Goal: Task Accomplishment & Management: Complete application form

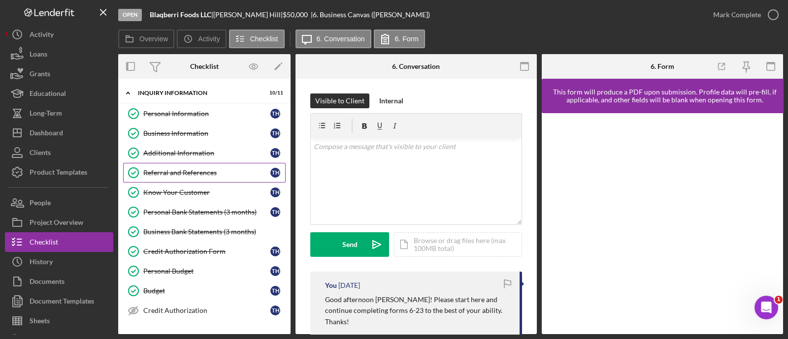
scroll to position [104, 0]
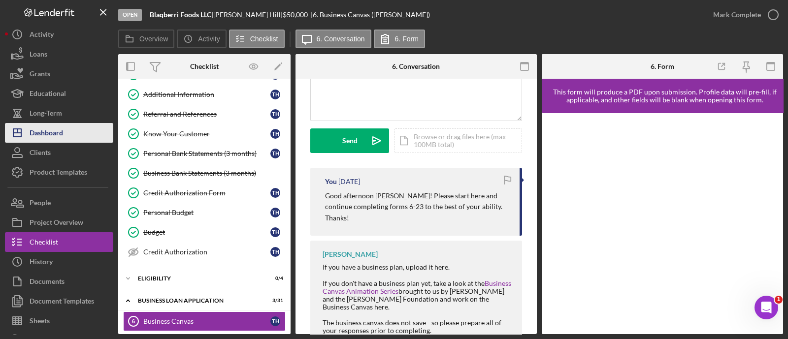
click at [86, 138] on button "Icon/Dashboard Dashboard" at bounding box center [59, 133] width 108 height 20
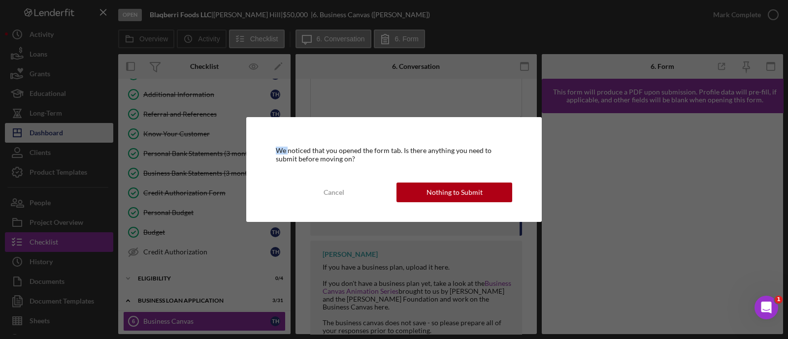
click at [86, 138] on div "We noticed that you opened the form tab. Is there anything you need to submit b…" at bounding box center [394, 169] width 788 height 339
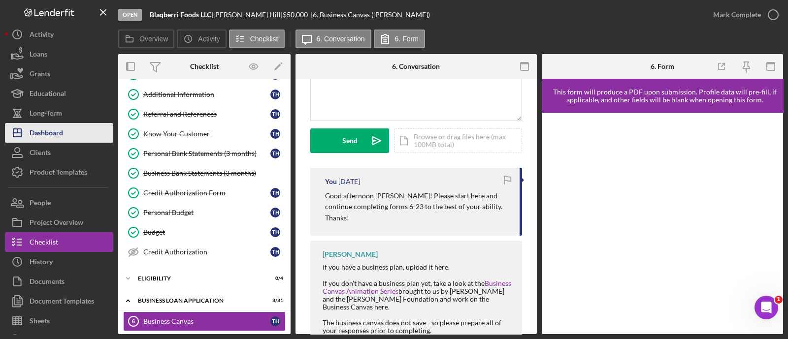
click at [75, 130] on button "Icon/Dashboard Dashboard" at bounding box center [59, 133] width 108 height 20
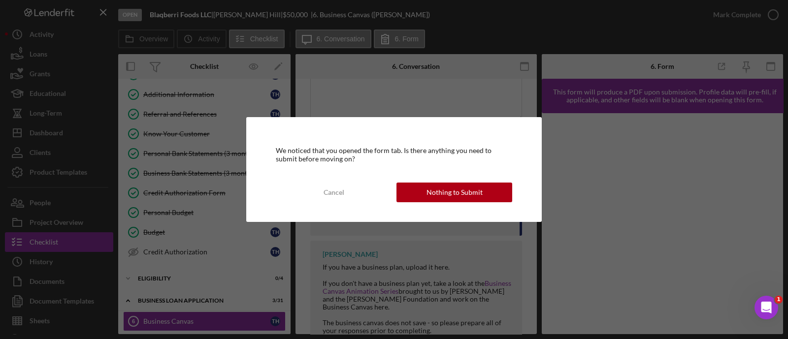
click at [429, 179] on div "We noticed that you opened the form tab. Is there anything you need to submit b…" at bounding box center [394, 169] width 296 height 104
click at [426, 191] on button "Nothing to Submit" at bounding box center [455, 193] width 116 height 20
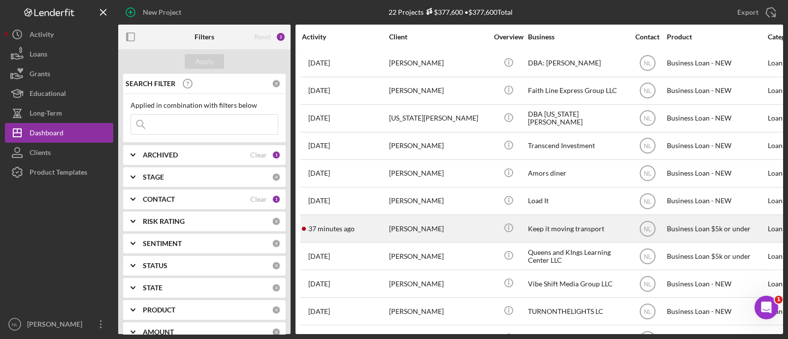
click at [397, 226] on div "[PERSON_NAME]" at bounding box center [438, 229] width 99 height 26
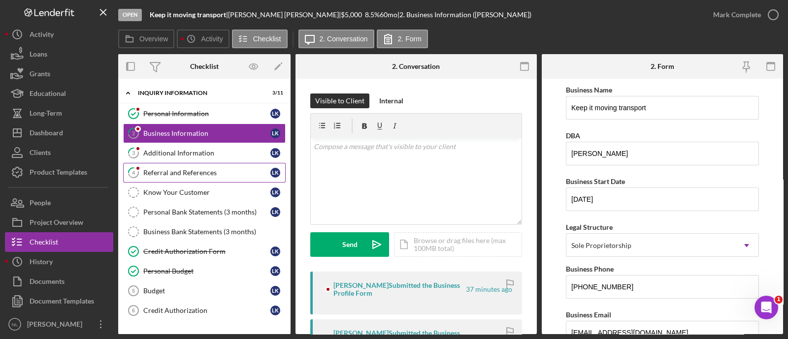
scroll to position [105, 0]
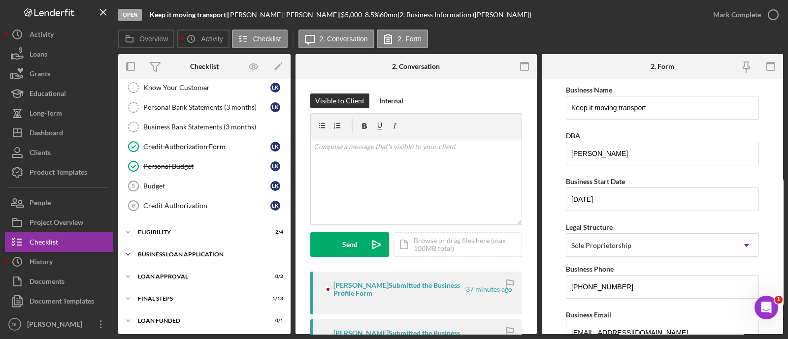
click at [203, 255] on div "BUSINESS LOAN APPLICATION" at bounding box center [208, 255] width 140 height 6
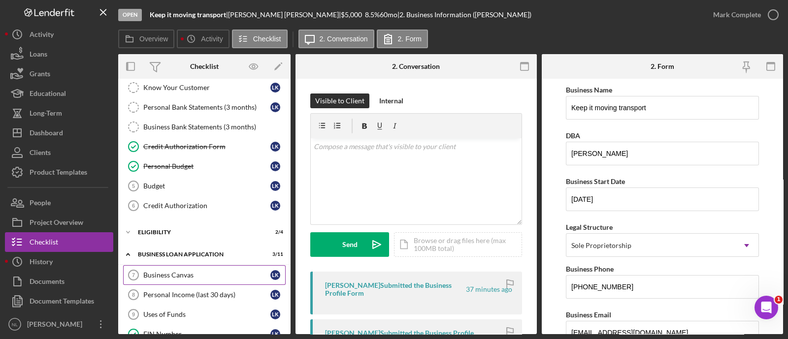
click at [193, 274] on div "Business Canvas" at bounding box center [206, 275] width 127 height 8
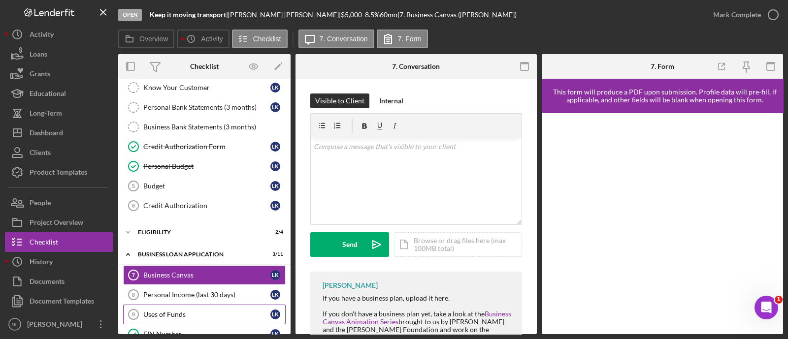
click at [281, 305] on link "Uses of Funds 9 Uses of Funds L K" at bounding box center [204, 315] width 163 height 20
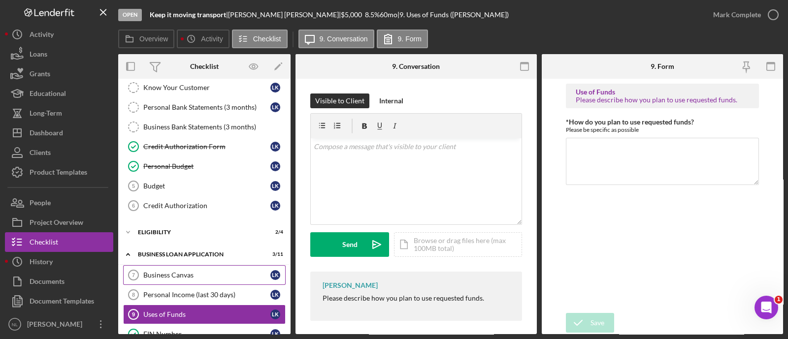
click at [208, 272] on div "Business Canvas" at bounding box center [206, 275] width 127 height 8
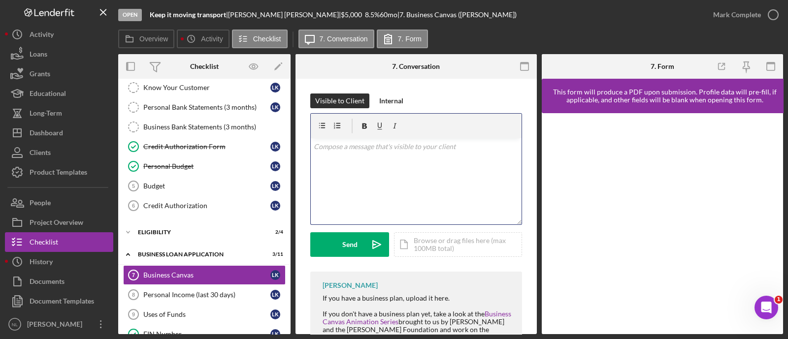
click at [373, 175] on div "v Color teal Color pink Remove color Add row above Add row below Add column bef…" at bounding box center [416, 181] width 211 height 86
click at [223, 191] on link "Budget 5 Budget L K" at bounding box center [204, 186] width 163 height 20
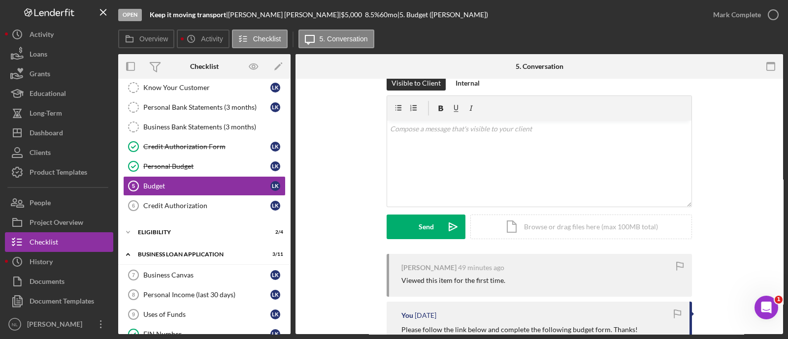
scroll to position [20, 0]
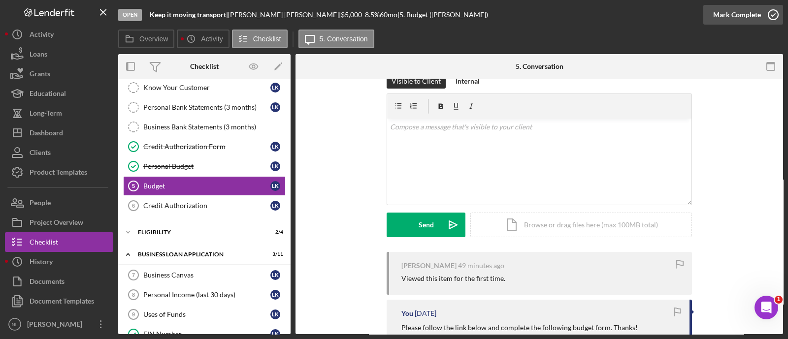
click at [726, 16] on div "Mark Complete" at bounding box center [737, 15] width 48 height 20
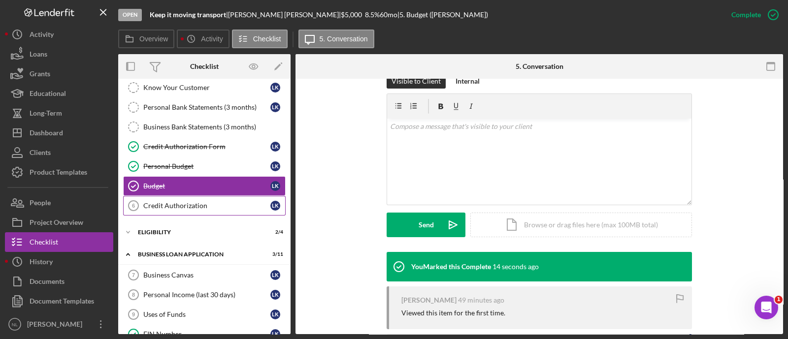
click at [172, 198] on link "Credit Authorization 6 Credit Authorization L K" at bounding box center [204, 206] width 163 height 20
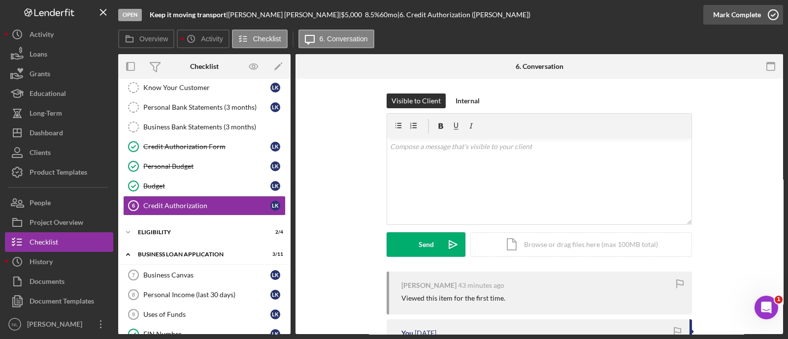
click at [737, 20] on div "Mark Complete" at bounding box center [737, 15] width 48 height 20
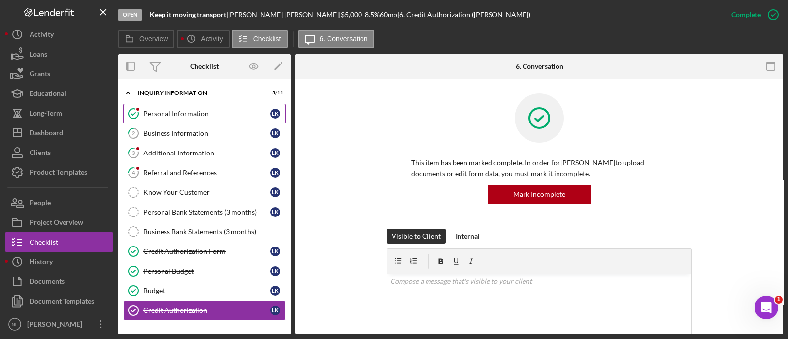
click at [197, 112] on div "Personal Information" at bounding box center [206, 114] width 127 height 8
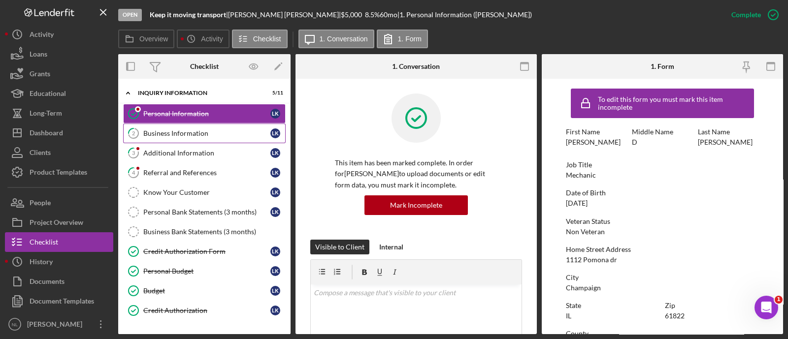
click at [192, 124] on link "2 Business Information L K" at bounding box center [204, 134] width 163 height 20
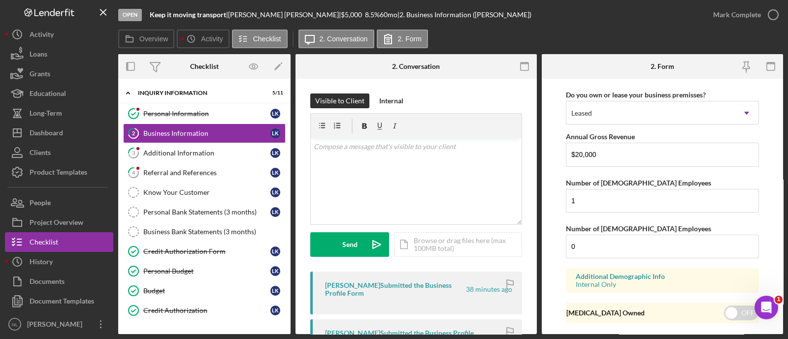
scroll to position [834, 0]
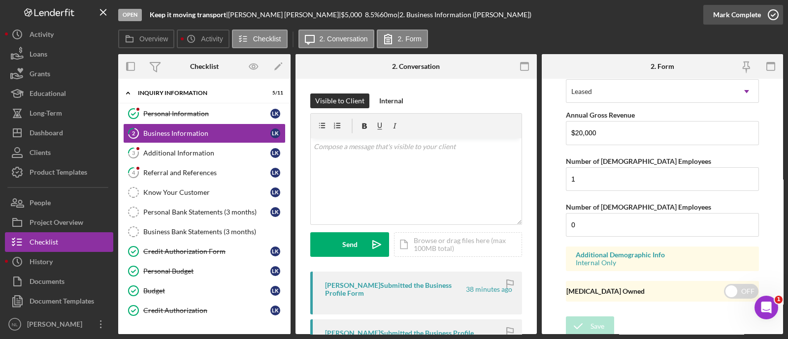
click at [719, 13] on div "Mark Complete" at bounding box center [737, 15] width 48 height 20
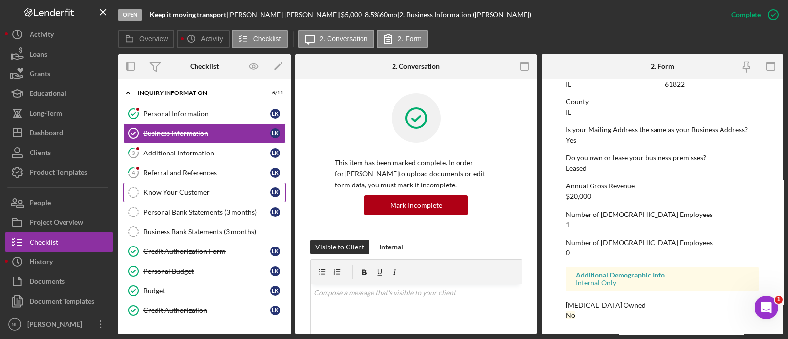
scroll to position [487, 0]
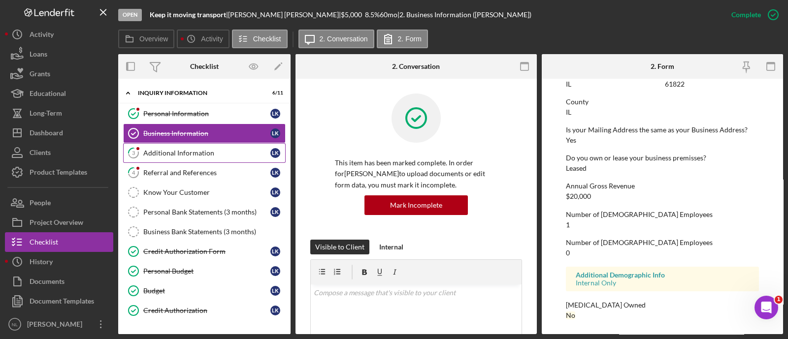
click at [152, 152] on div "Additional Information" at bounding box center [206, 153] width 127 height 8
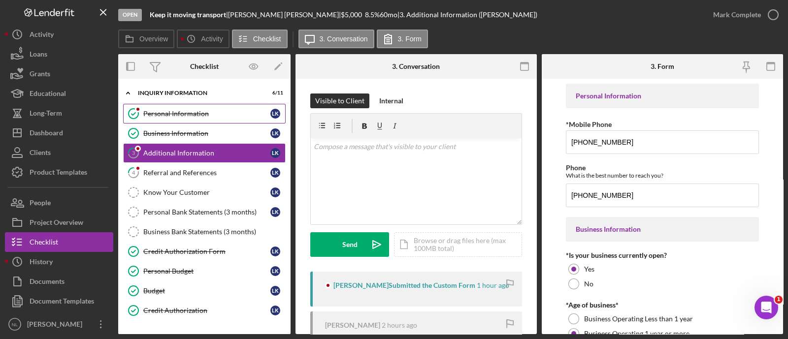
click at [149, 112] on div "Personal Information" at bounding box center [206, 114] width 127 height 8
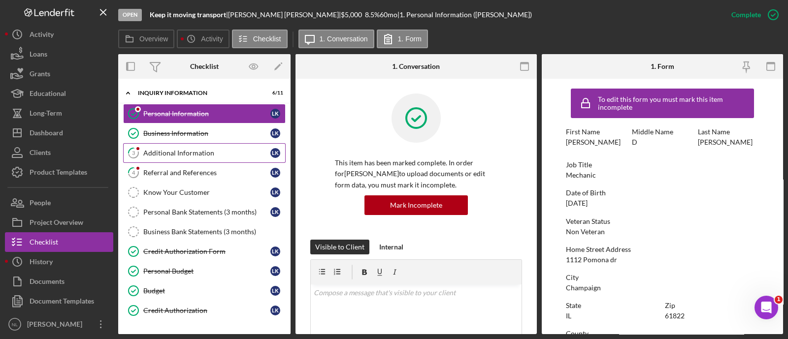
click at [175, 154] on div "Additional Information" at bounding box center [206, 153] width 127 height 8
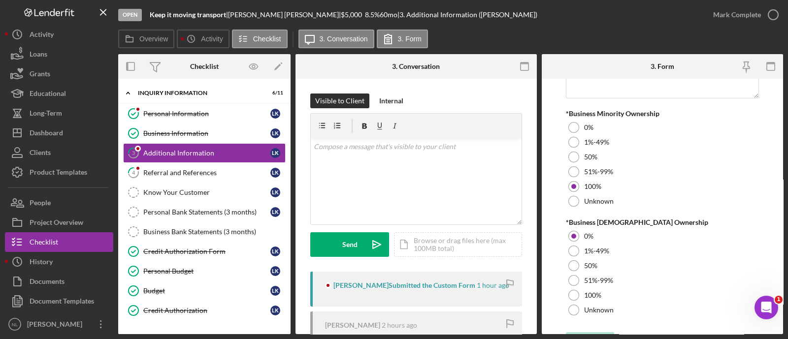
scroll to position [1205, 0]
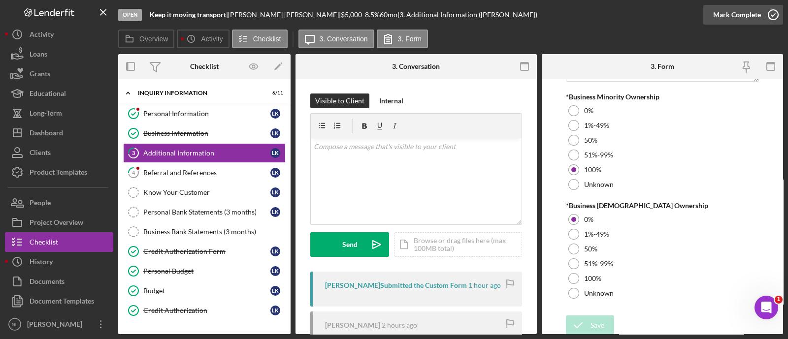
click at [716, 9] on div "Mark Complete" at bounding box center [737, 15] width 48 height 20
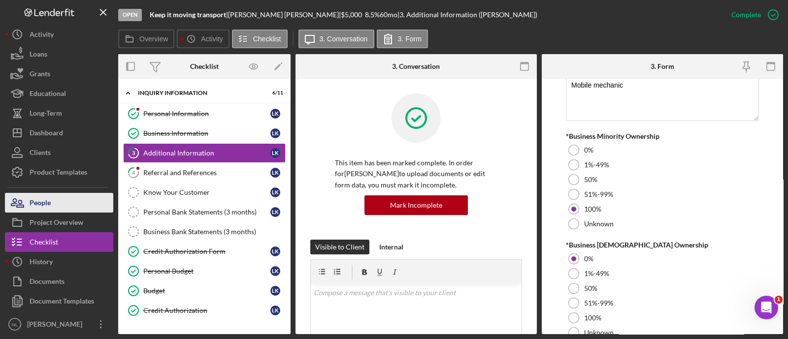
scroll to position [1244, 0]
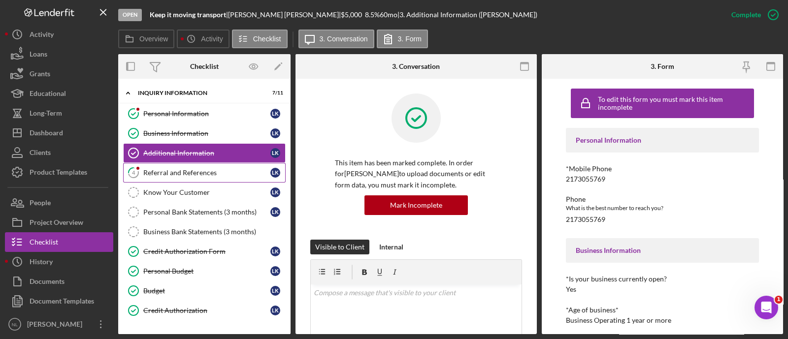
click at [205, 172] on div "Referral and References" at bounding box center [206, 173] width 127 height 8
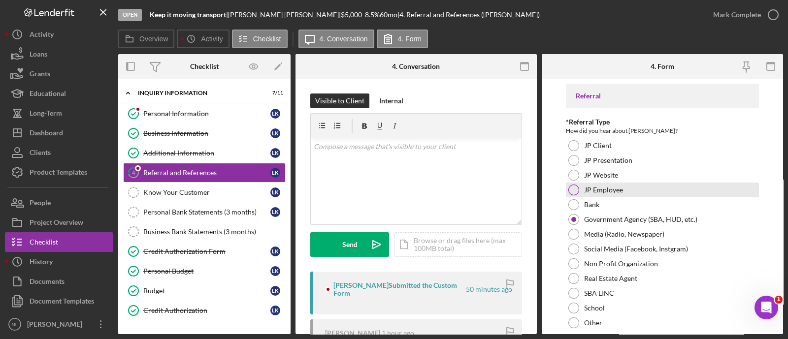
scroll to position [492, 0]
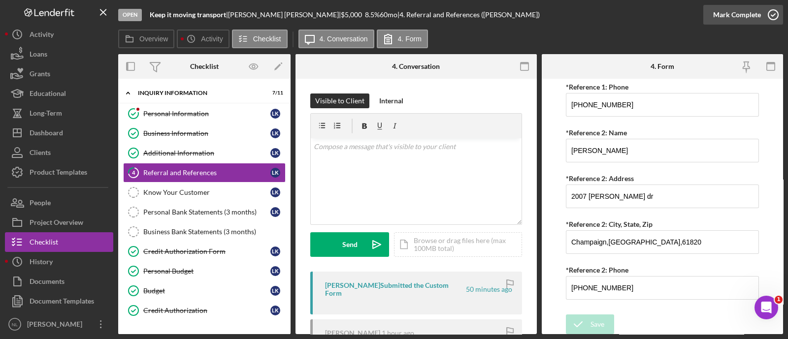
click at [728, 15] on div "Mark Complete" at bounding box center [737, 15] width 48 height 20
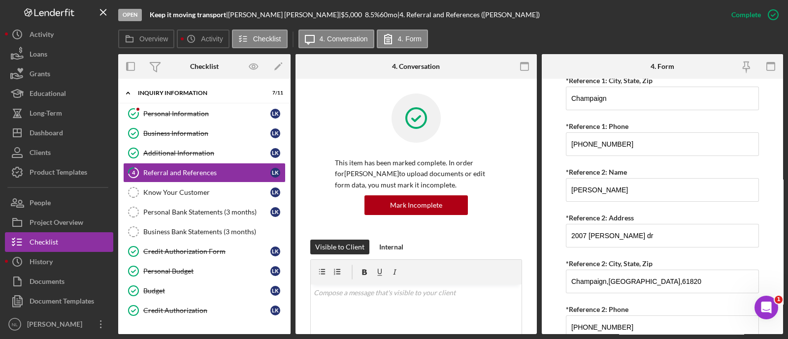
scroll to position [0, 0]
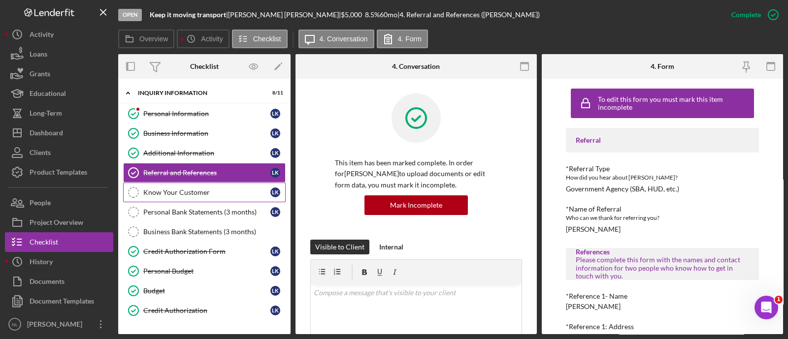
click at [184, 193] on div "Know Your Customer" at bounding box center [206, 193] width 127 height 8
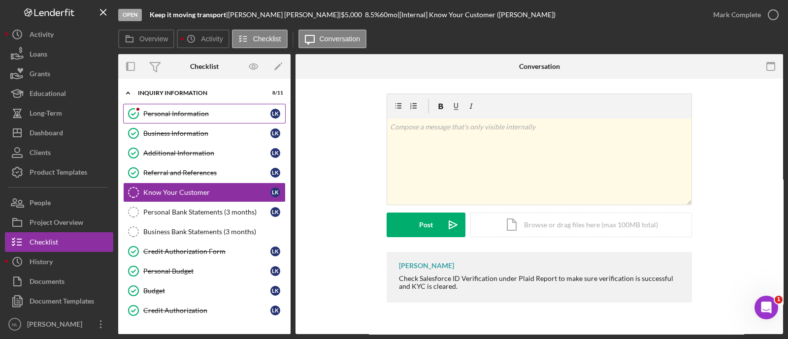
click at [161, 106] on link "Personal Information Personal Information L K" at bounding box center [204, 114] width 163 height 20
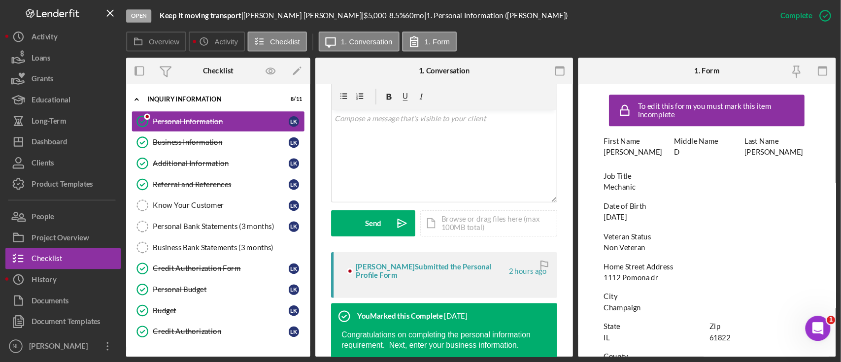
scroll to position [204, 0]
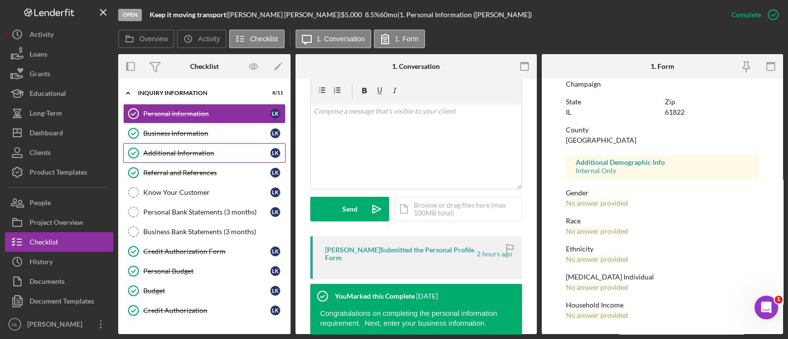
click at [213, 150] on div "Additional Information" at bounding box center [206, 153] width 127 height 8
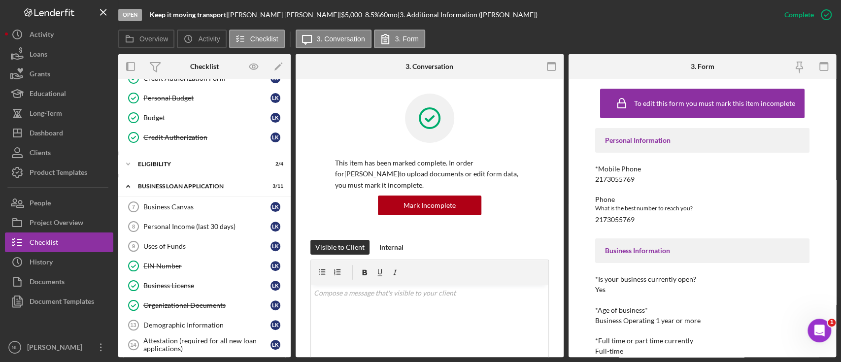
scroll to position [189, 0]
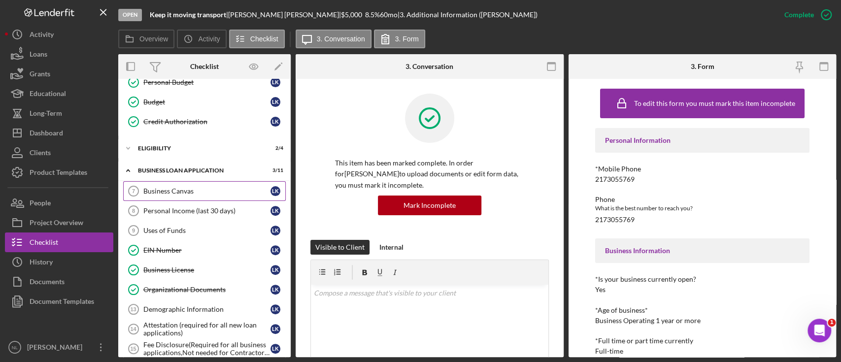
click at [178, 183] on link "Business Canvas 7 Business Canvas L K" at bounding box center [204, 191] width 163 height 20
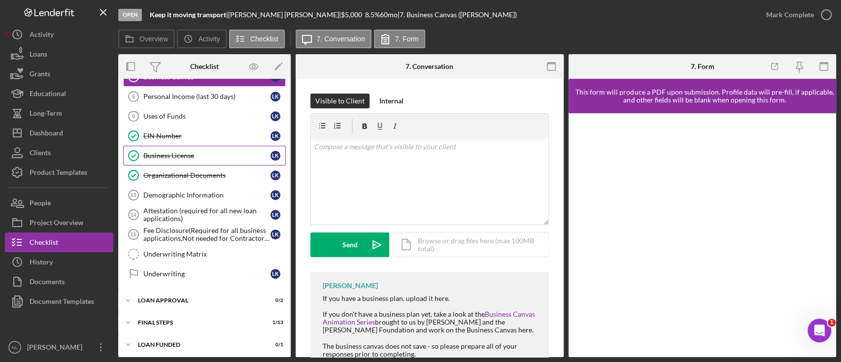
scroll to position [211, 0]
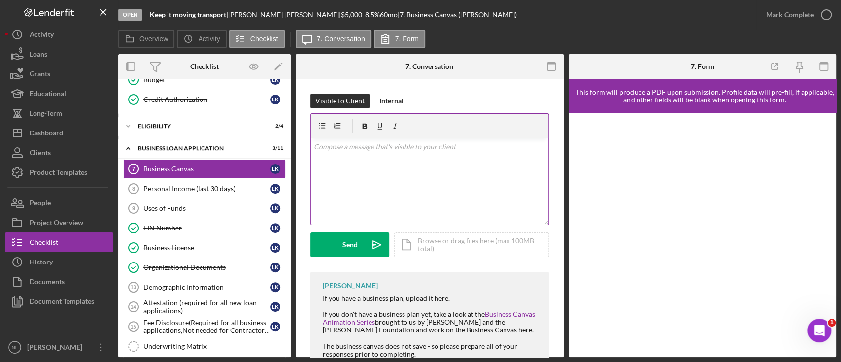
click at [359, 179] on div "v Color teal Color pink Remove color Add row above Add row below Add column bef…" at bounding box center [429, 181] width 237 height 86
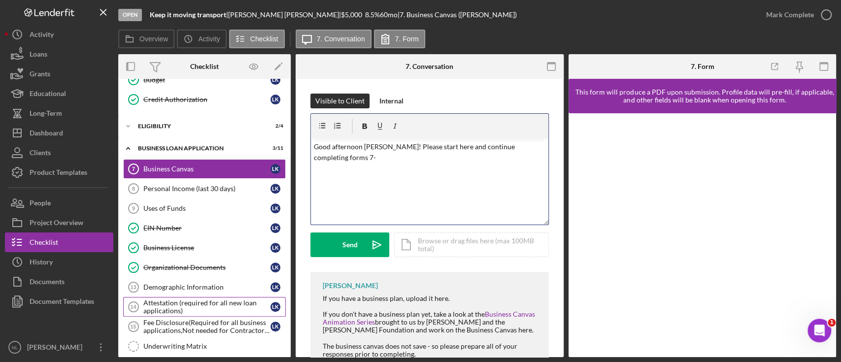
scroll to position [303, 0]
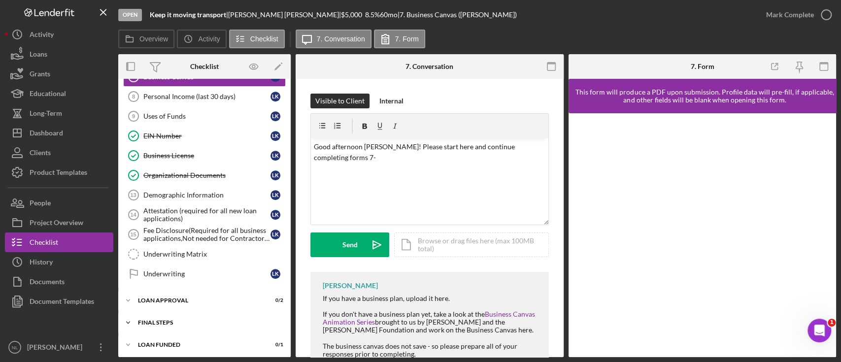
click at [196, 321] on div "Final Steps" at bounding box center [208, 323] width 140 height 6
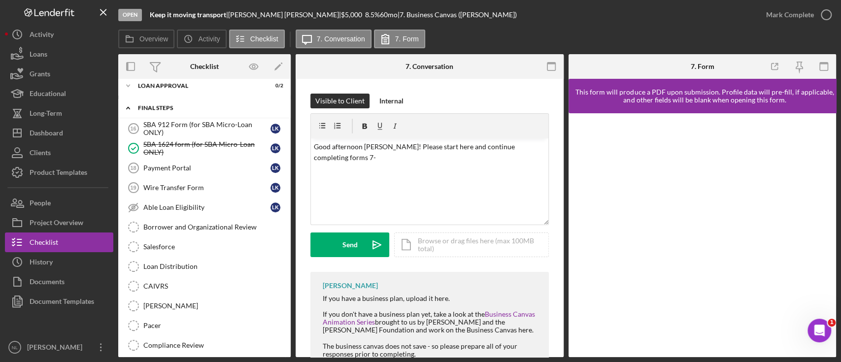
scroll to position [522, 0]
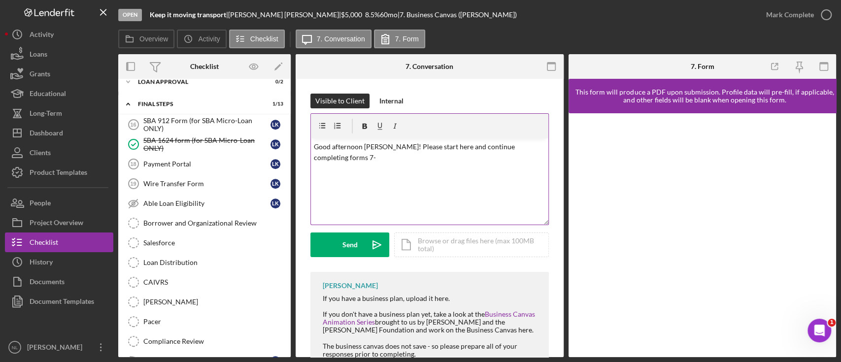
click at [347, 157] on p "Good afternoon [PERSON_NAME]! Please start here and continue completing forms 7-" at bounding box center [430, 152] width 232 height 22
drag, startPoint x: 347, startPoint y: 157, endPoint x: 348, endPoint y: 179, distance: 22.2
click at [348, 179] on div "v Color teal Color pink Remove color Add row above Add row below Add column bef…" at bounding box center [429, 181] width 237 height 86
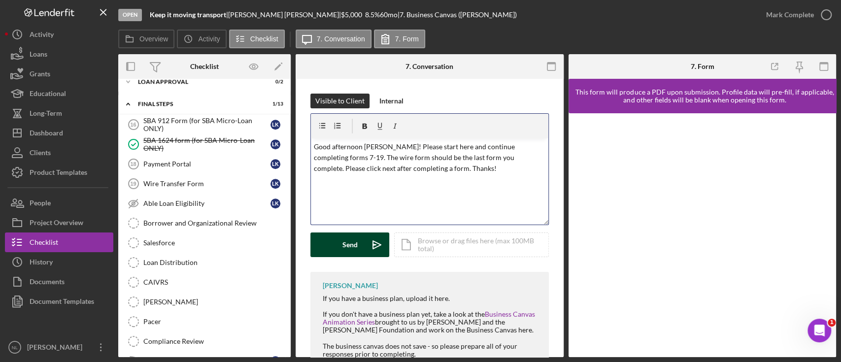
click at [351, 244] on div "Send" at bounding box center [349, 245] width 15 height 25
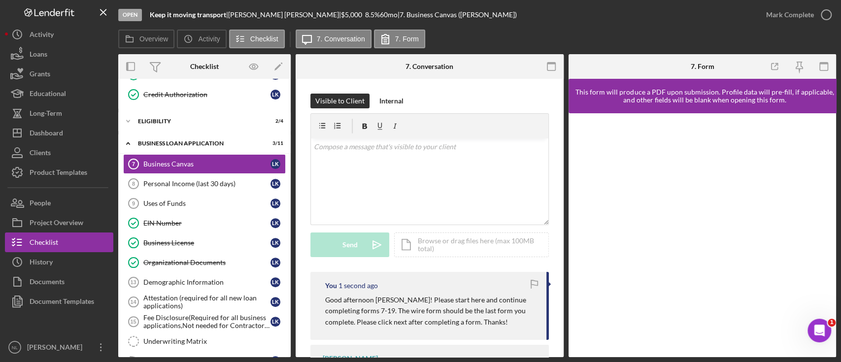
scroll to position [220, 0]
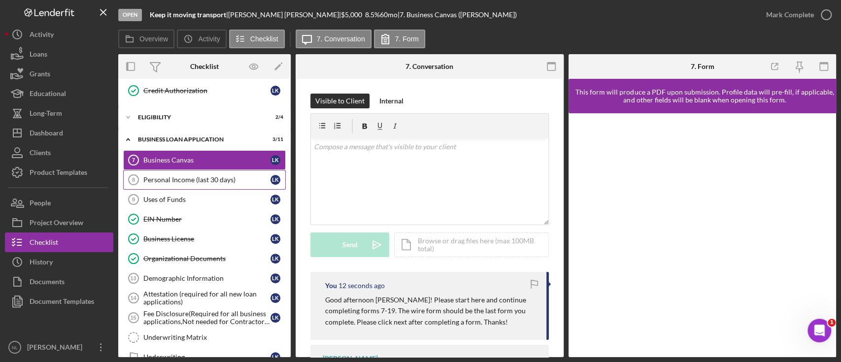
click at [159, 173] on link "Personal Income (last 30 days) 8 Personal Income (last 30 days) L K" at bounding box center [204, 180] width 163 height 20
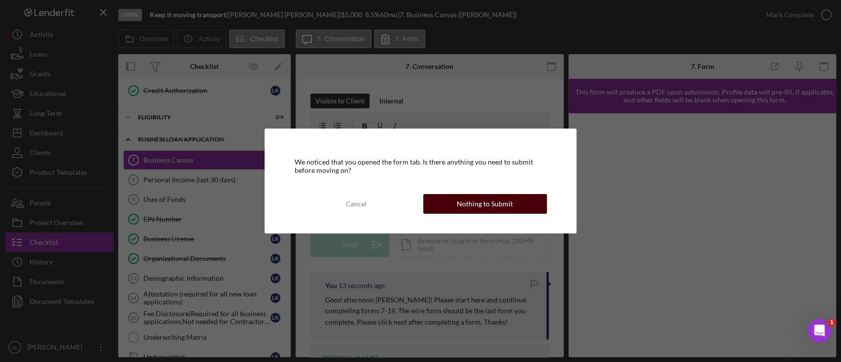
click at [463, 195] on div "Nothing to Submit" at bounding box center [485, 204] width 56 height 20
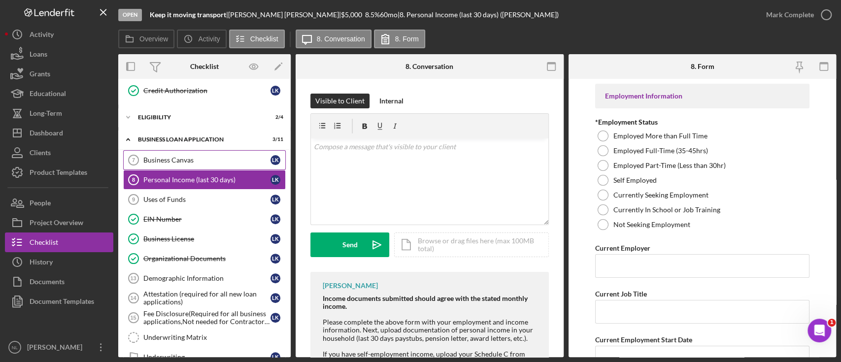
click at [178, 158] on div "Business Canvas" at bounding box center [206, 160] width 127 height 8
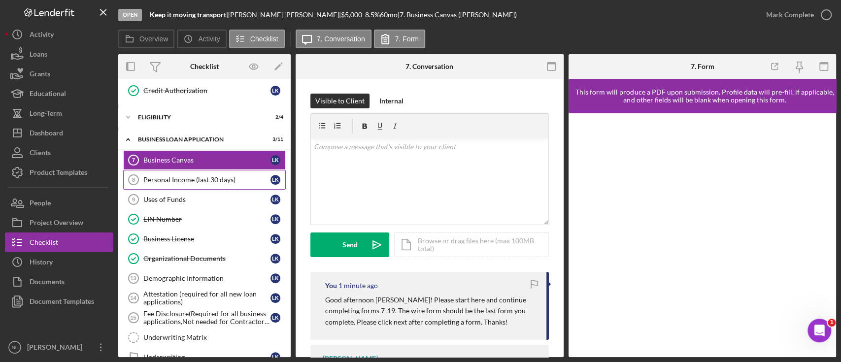
click at [185, 183] on link "Personal Income (last 30 days) 8 Personal Income (last 30 days) L K" at bounding box center [204, 180] width 163 height 20
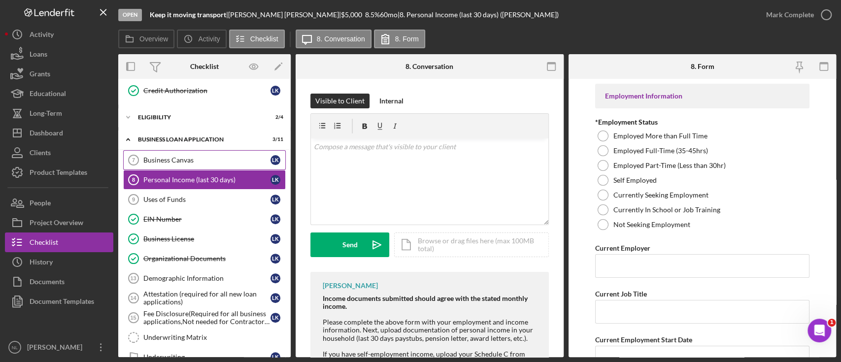
click at [159, 162] on div "Business Canvas" at bounding box center [206, 160] width 127 height 8
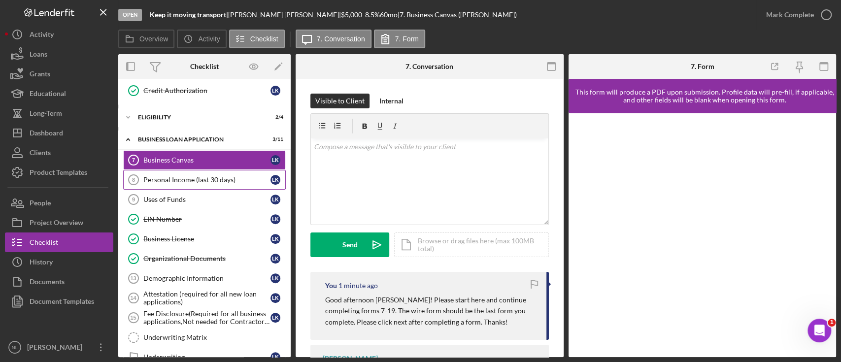
click at [178, 184] on link "Personal Income (last 30 days) 8 Personal Income (last 30 days) L K" at bounding box center [204, 180] width 163 height 20
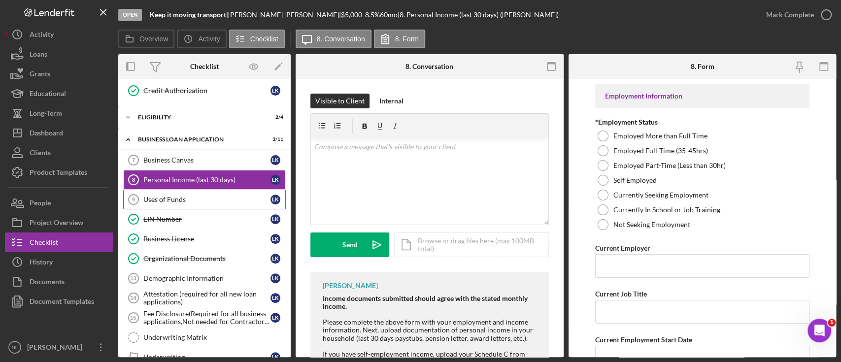
click at [173, 200] on div "Uses of Funds" at bounding box center [206, 200] width 127 height 8
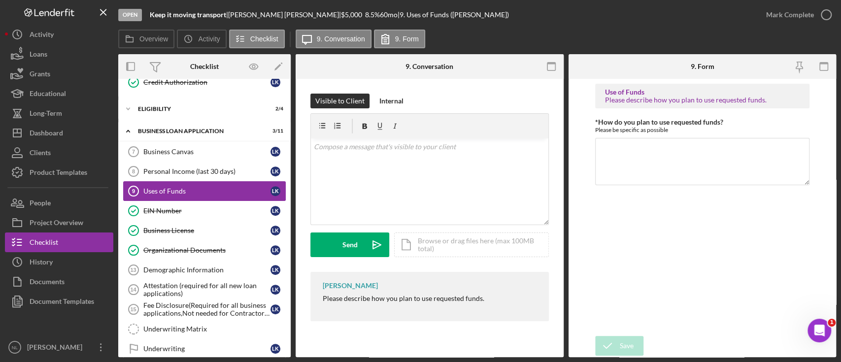
scroll to position [370, 0]
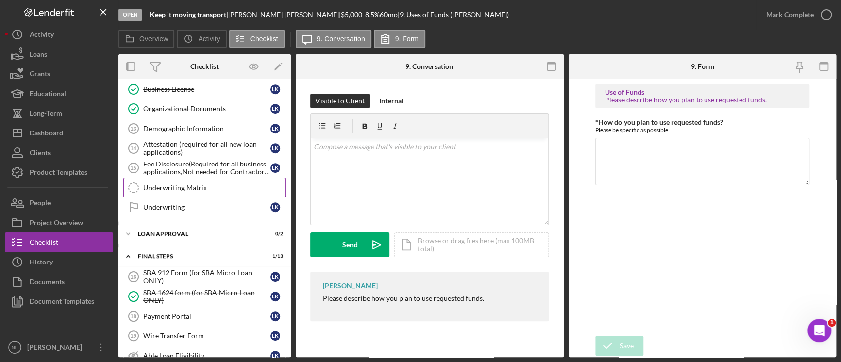
click at [189, 184] on div "Underwriting Matrix" at bounding box center [214, 188] width 142 height 8
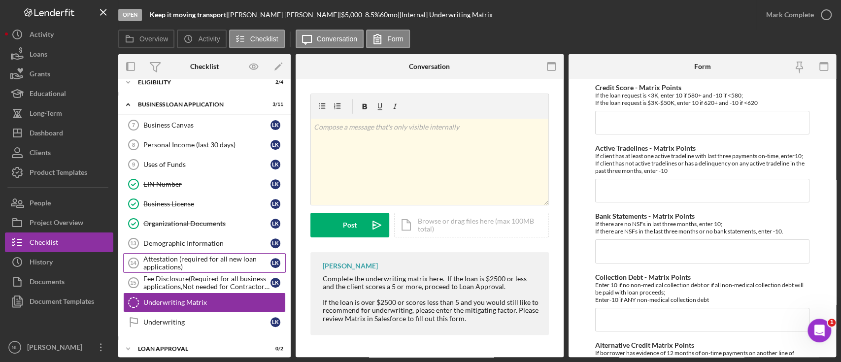
scroll to position [253, 0]
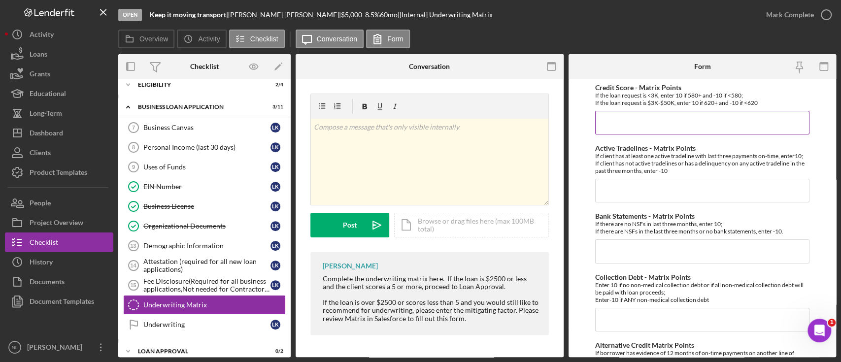
click at [627, 116] on input "Credit Score - Matrix Points" at bounding box center [702, 123] width 214 height 24
type input "-10"
click at [635, 199] on input "Active Tradelines - Matrix Points" at bounding box center [702, 191] width 214 height 24
type input "10"
click at [651, 328] on input "Collection Debt - Matrix Points" at bounding box center [702, 320] width 214 height 24
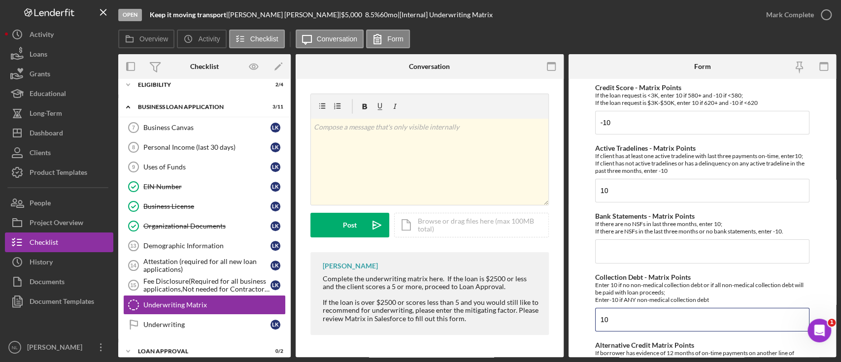
type input "10"
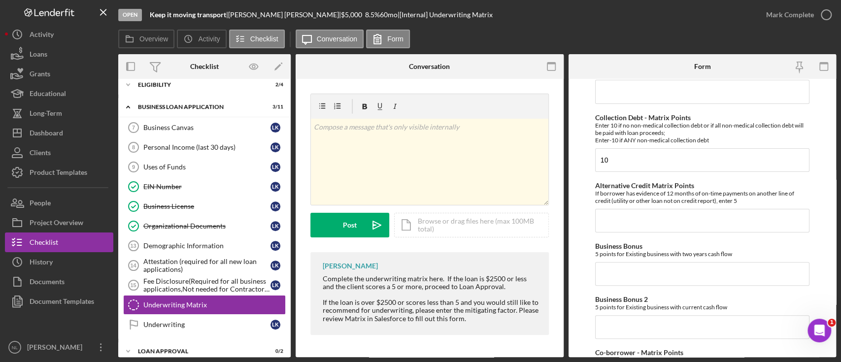
scroll to position [132, 0]
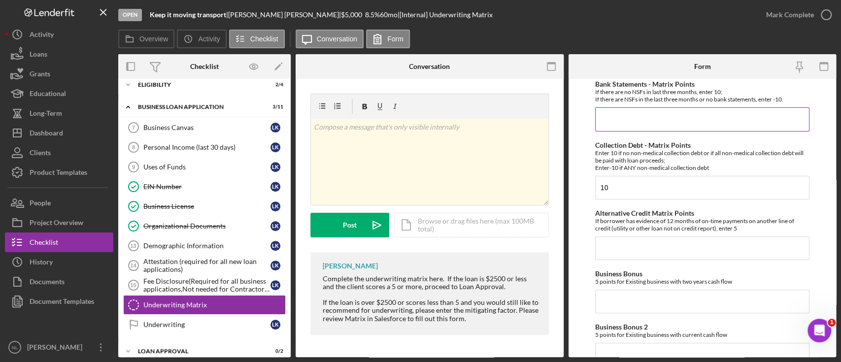
click at [623, 125] on input "Bank Statements - Matrix Points" at bounding box center [702, 119] width 214 height 24
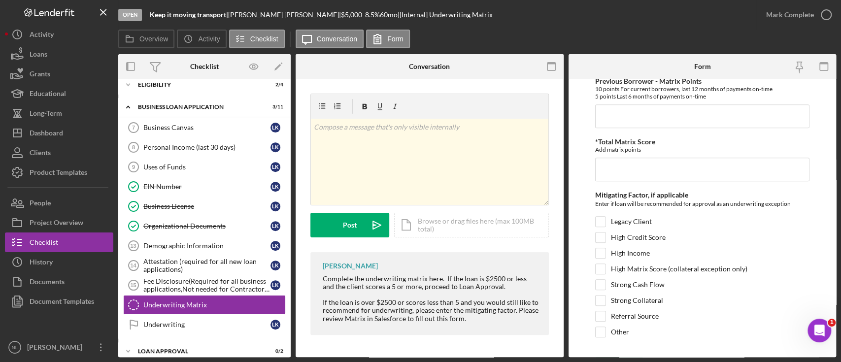
scroll to position [564, 0]
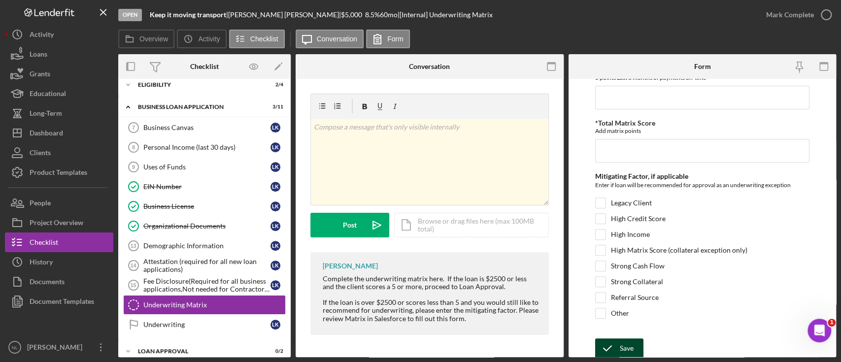
type input "0"
click at [625, 339] on div "Save" at bounding box center [627, 348] width 14 height 20
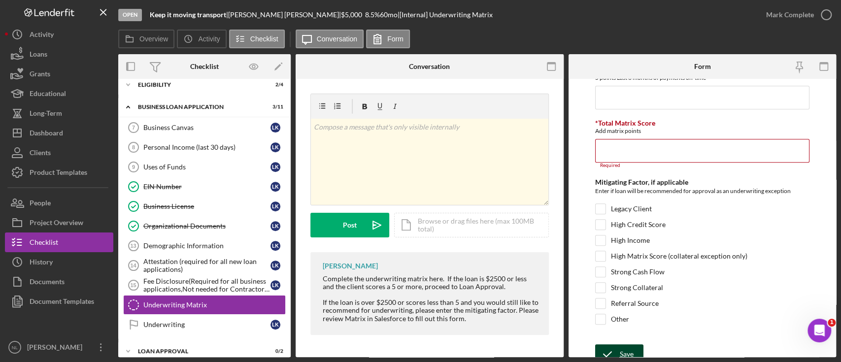
scroll to position [570, 0]
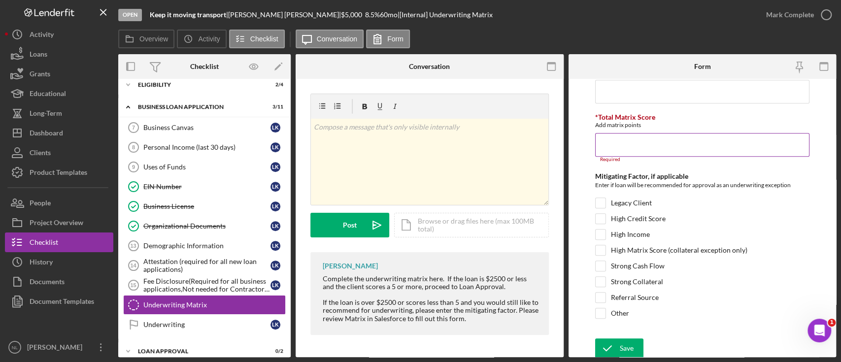
click at [601, 146] on input "*Total Matrix Score" at bounding box center [702, 145] width 214 height 24
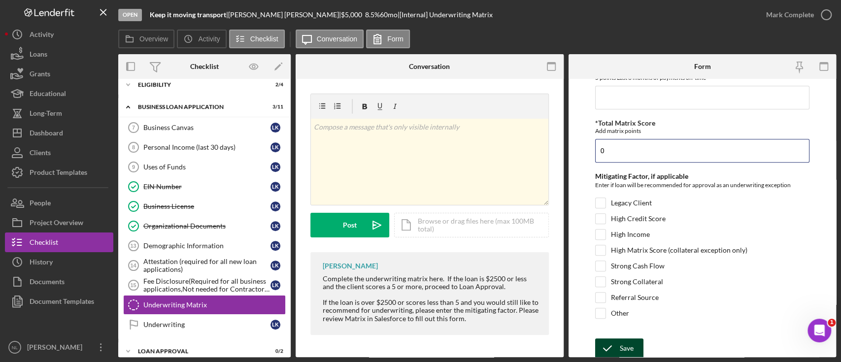
type input "0"
click at [623, 339] on div "Save" at bounding box center [627, 348] width 14 height 20
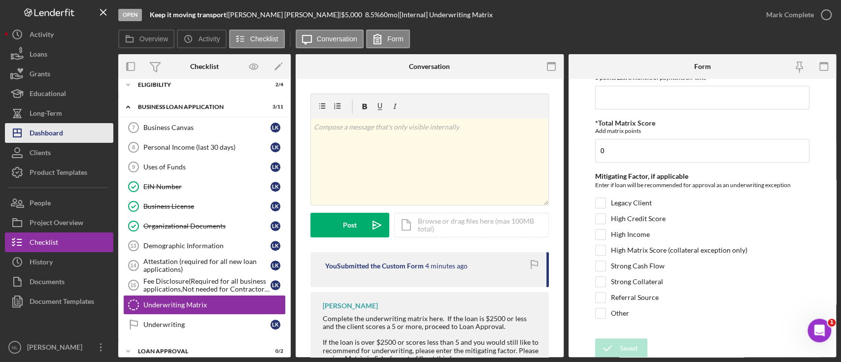
click at [87, 140] on button "Icon/Dashboard Dashboard" at bounding box center [59, 133] width 108 height 20
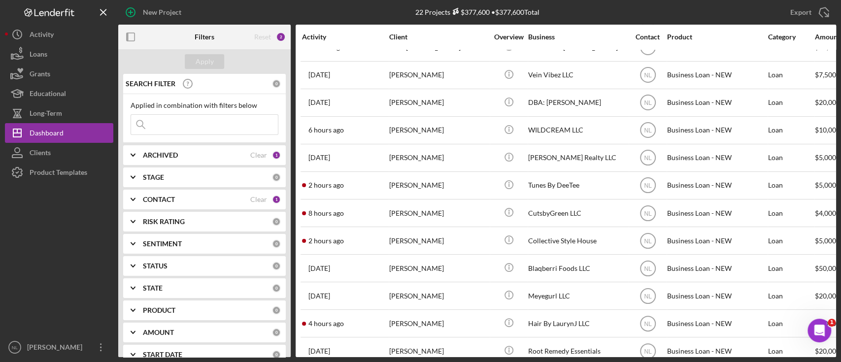
scroll to position [297, 0]
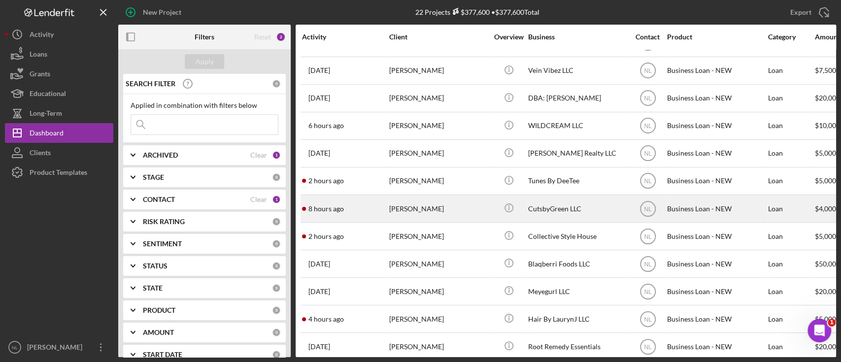
click at [426, 210] on div "[PERSON_NAME]" at bounding box center [438, 209] width 99 height 26
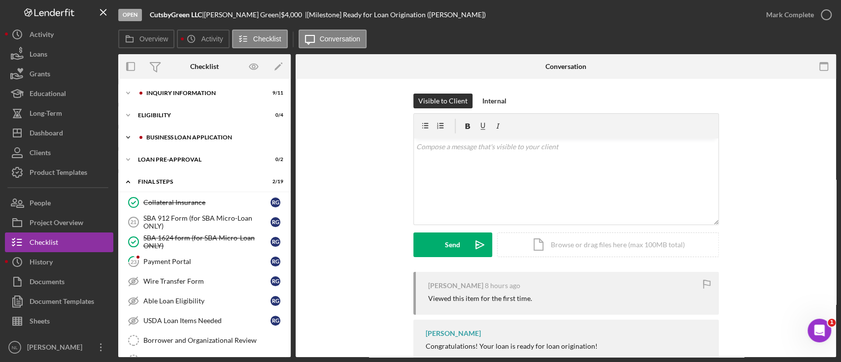
click at [195, 134] on div "BUSINESS LOAN APPLICATION" at bounding box center [212, 137] width 132 height 6
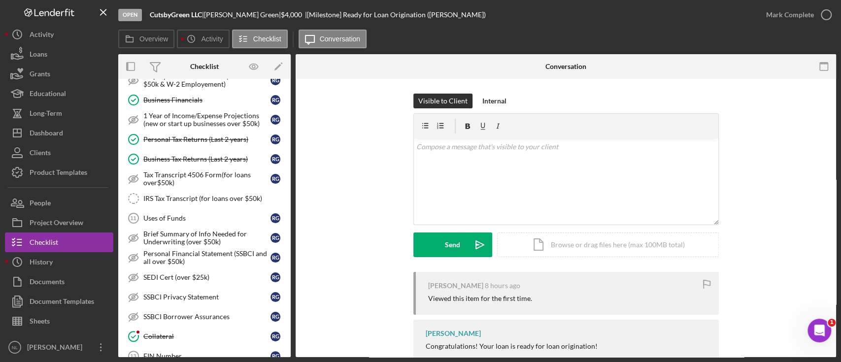
scroll to position [212, 0]
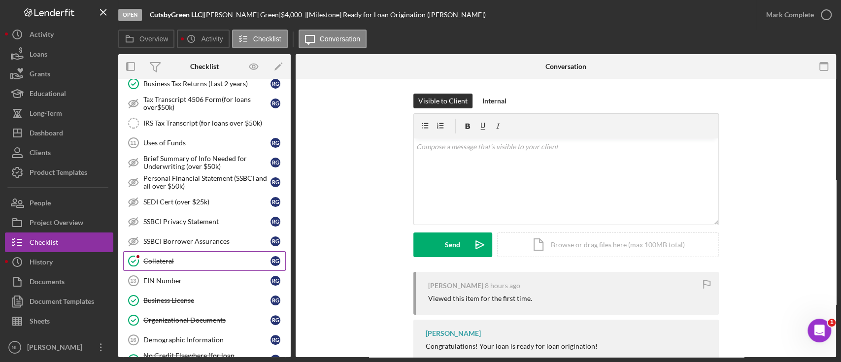
click at [164, 257] on div "Collateral" at bounding box center [206, 261] width 127 height 8
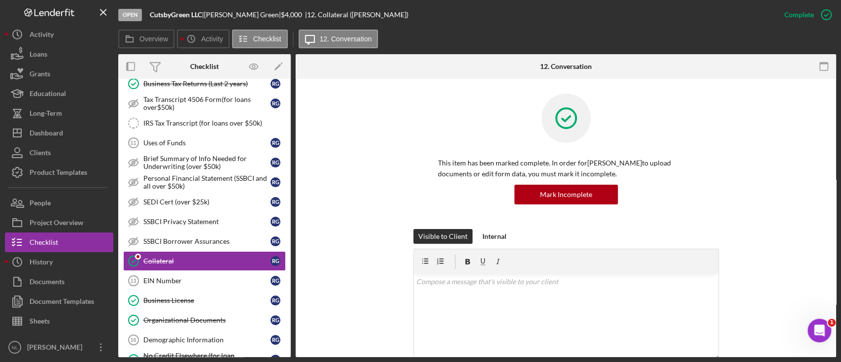
scroll to position [232, 0]
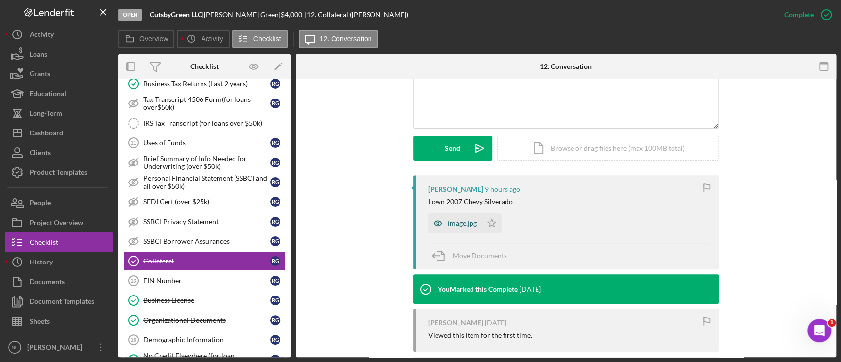
click at [461, 218] on div "image.jpg" at bounding box center [455, 223] width 54 height 20
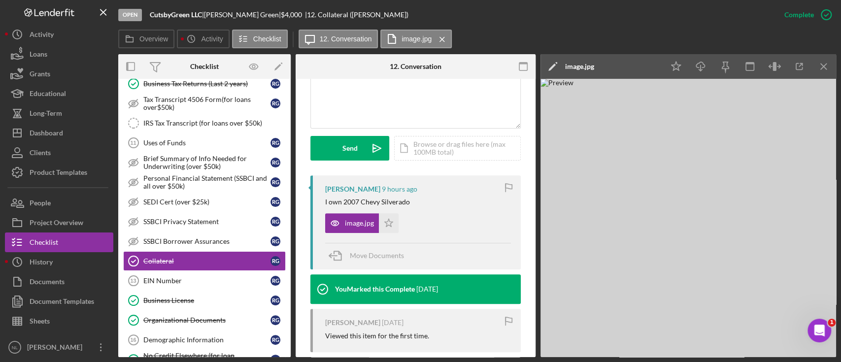
scroll to position [368, 0]
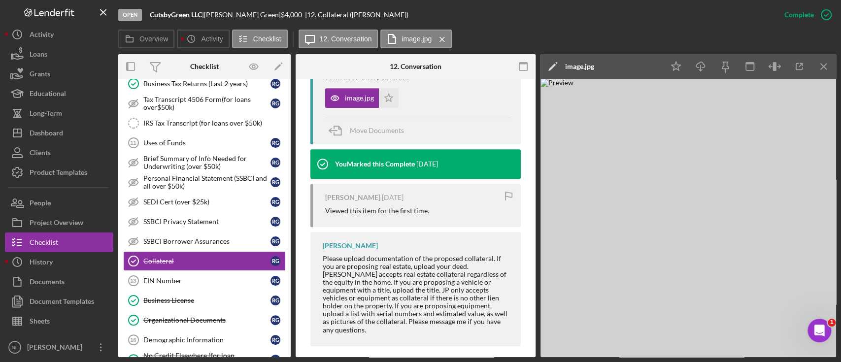
click at [436, 228] on div "[PERSON_NAME] 9 hours ago I own 2007 Chevy Silverado image.jpg Icon/Star Move D…" at bounding box center [415, 200] width 210 height 301
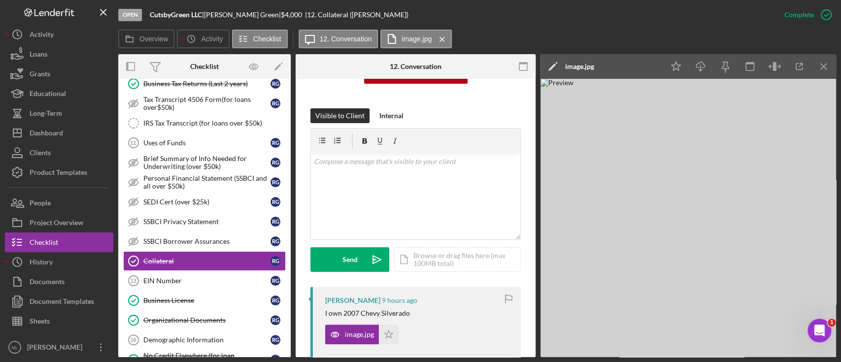
scroll to position [86, 0]
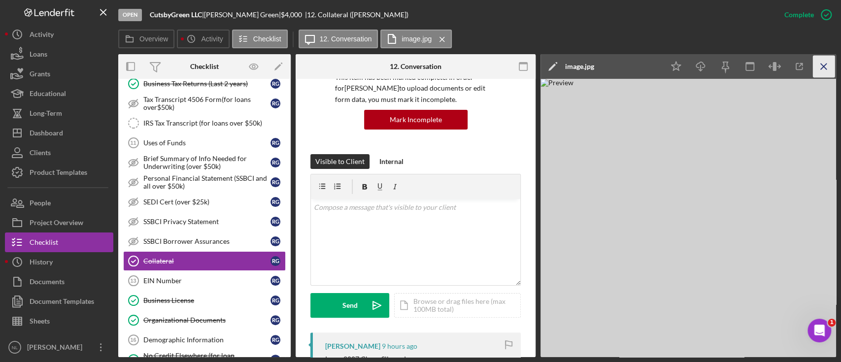
click at [788, 63] on icon "Icon/Menu Close" at bounding box center [824, 67] width 22 height 22
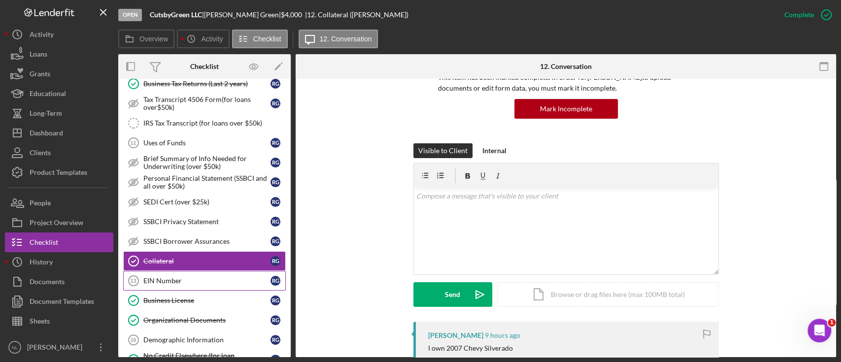
click at [192, 277] on div "EIN Number" at bounding box center [206, 281] width 127 height 8
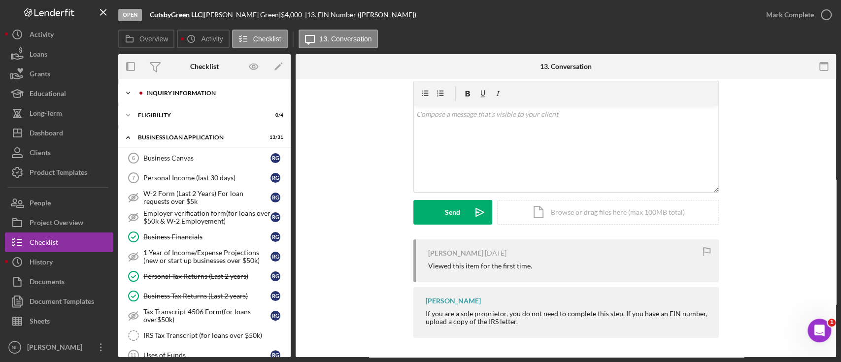
click at [161, 93] on div "INQUIRY INFORMATION" at bounding box center [212, 93] width 132 height 6
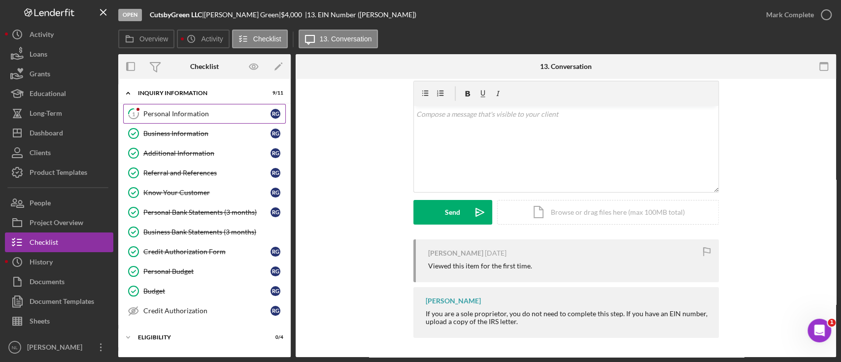
click at [168, 117] on div "Personal Information" at bounding box center [206, 114] width 127 height 8
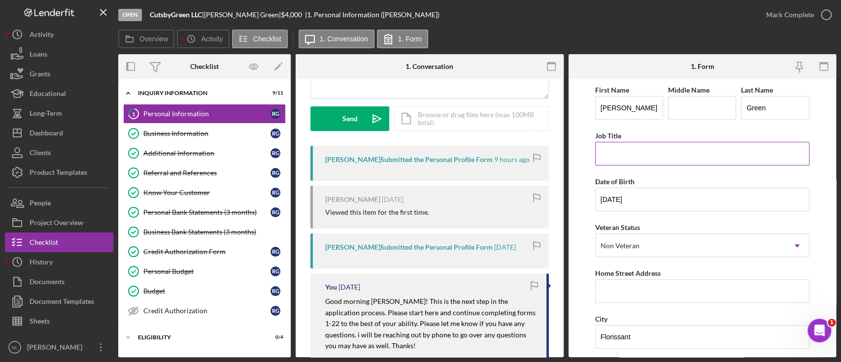
click at [606, 159] on input "Job Title" at bounding box center [702, 154] width 214 height 24
click at [185, 130] on div "Business Information" at bounding box center [206, 134] width 127 height 8
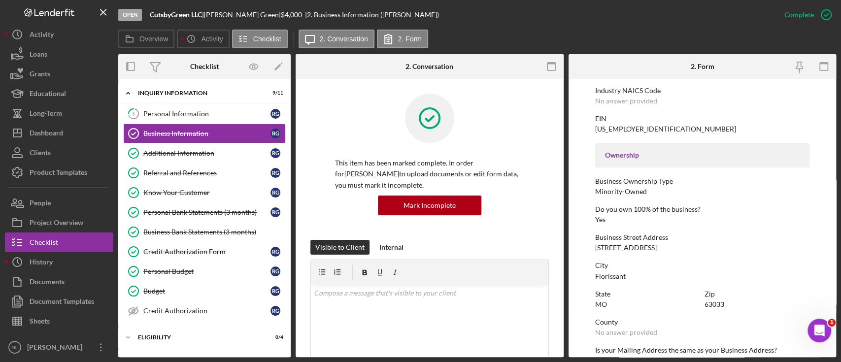
scroll to position [271, 0]
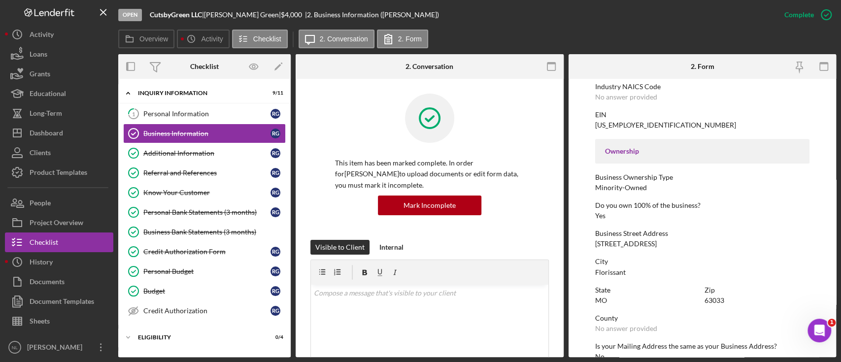
click at [607, 238] on div "Business Street Address [STREET_ADDRESS]" at bounding box center [702, 239] width 214 height 18
copy div "[STREET_ADDRESS]"
click at [132, 105] on icon "1" at bounding box center [133, 113] width 25 height 25
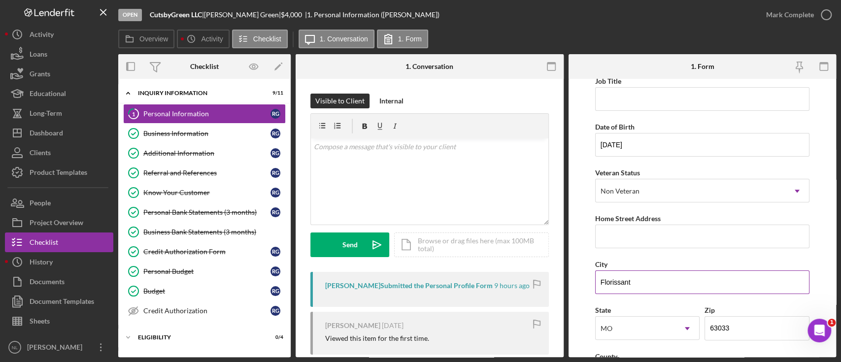
scroll to position [55, 0]
click at [619, 234] on input "Home Street Address" at bounding box center [702, 236] width 214 height 24
paste input "[STREET_ADDRESS]"
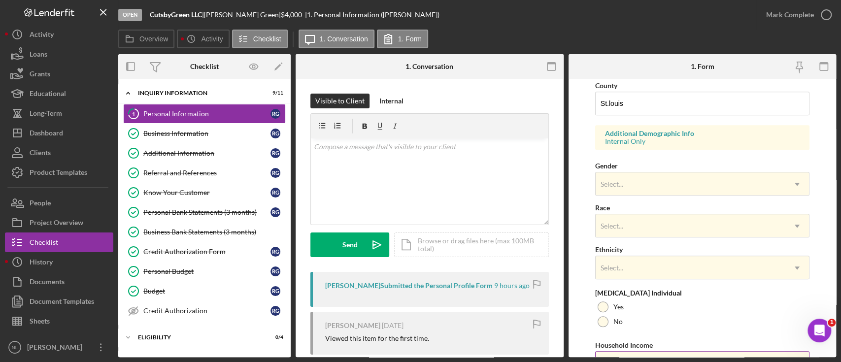
scroll to position [378, 0]
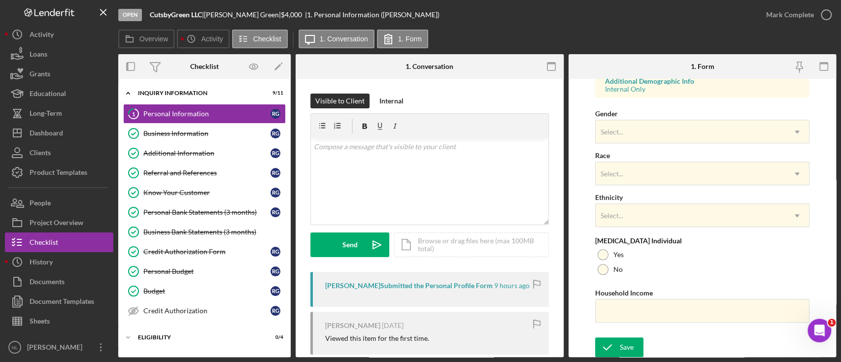
type input "[STREET_ADDRESS]"
click at [611, 331] on div "First Name [PERSON_NAME] Middle Name Last Name Green Job Title Date of Birth [D…" at bounding box center [702, 19] width 214 height 627
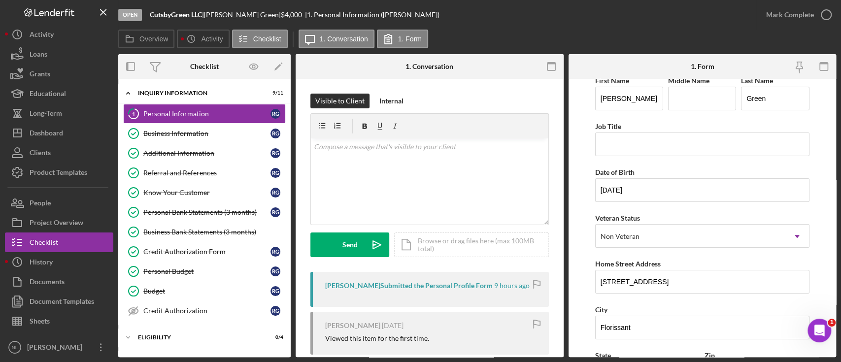
scroll to position [0, 0]
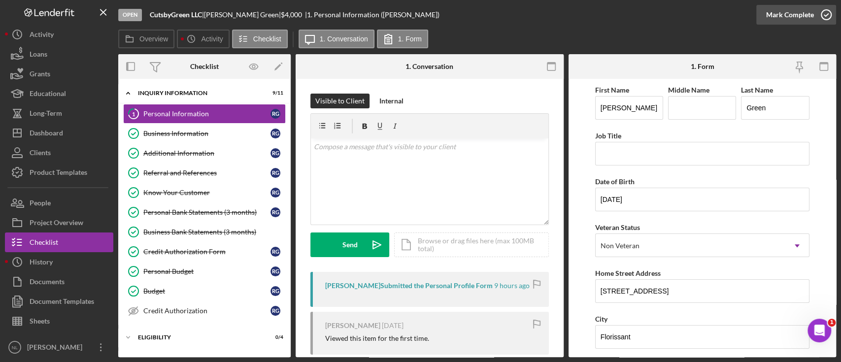
click at [788, 22] on icon "button" at bounding box center [826, 14] width 25 height 25
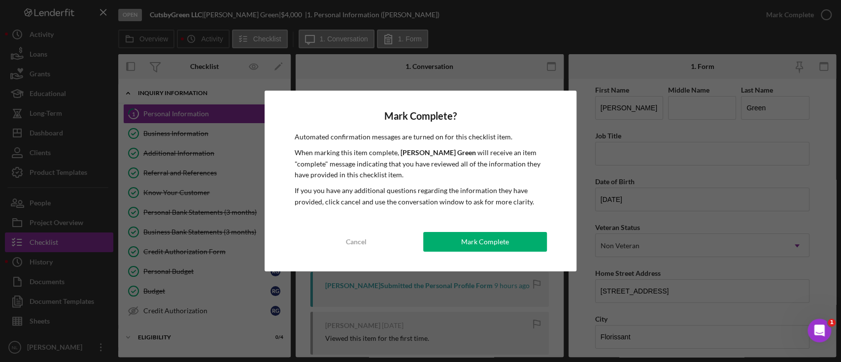
click at [467, 253] on div "Mark Complete? Automated confirmation messages are turned on for this checklist…" at bounding box center [420, 181] width 311 height 181
click at [465, 250] on div "Mark Complete" at bounding box center [485, 242] width 48 height 20
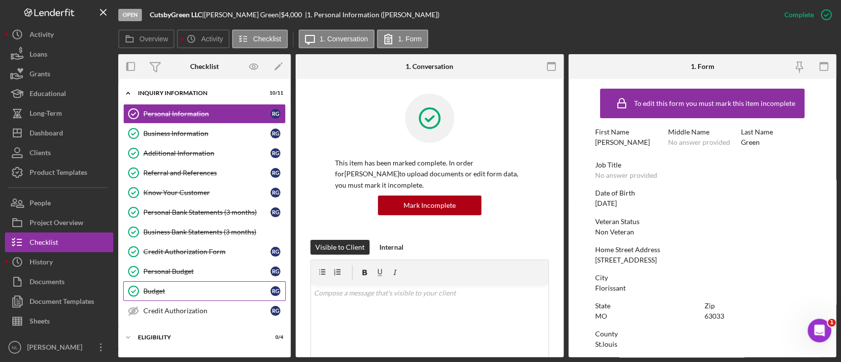
scroll to position [146, 0]
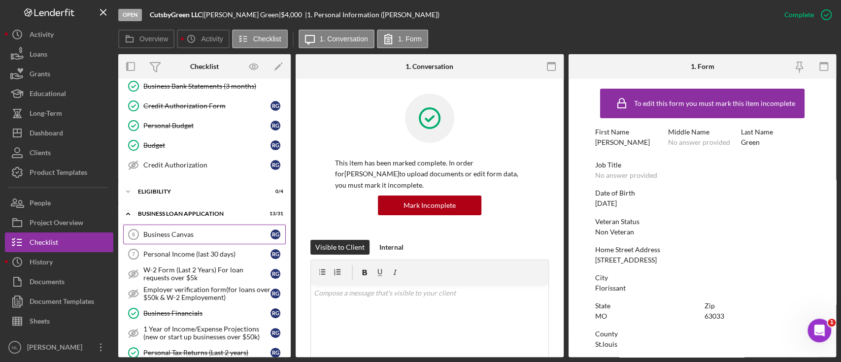
click at [188, 238] on link "Business Canvas 6 Business Canvas R G" at bounding box center [204, 235] width 163 height 20
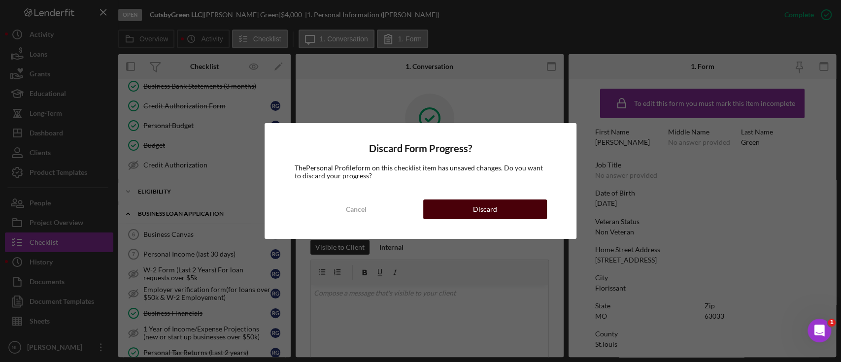
click at [504, 219] on div "Cancel Discard" at bounding box center [420, 210] width 252 height 20
click at [494, 216] on div "Discard" at bounding box center [485, 210] width 24 height 20
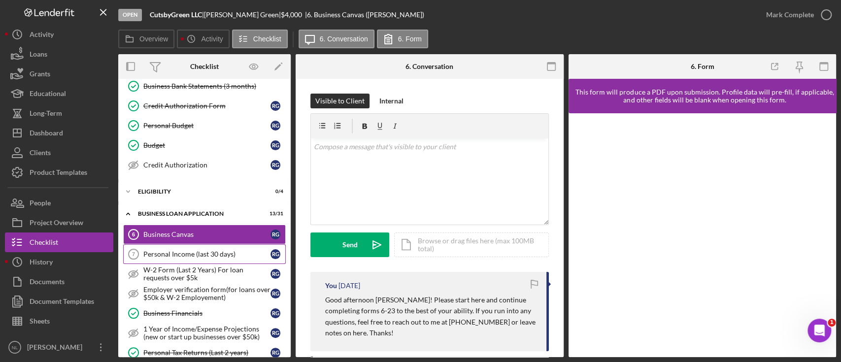
click at [207, 250] on div "Personal Income (last 30 days)" at bounding box center [206, 254] width 127 height 8
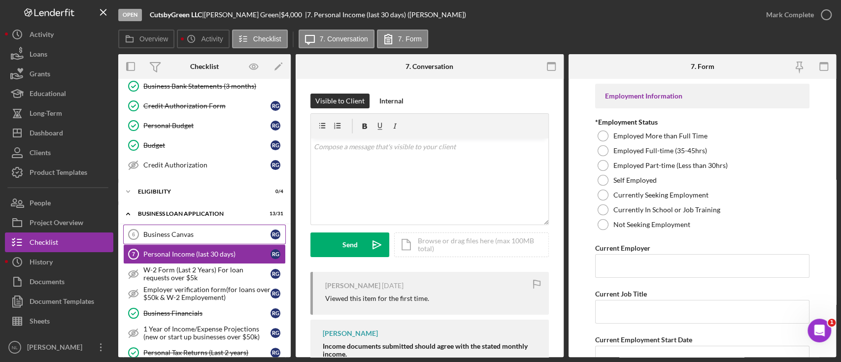
click at [189, 234] on div "Business Canvas" at bounding box center [206, 235] width 127 height 8
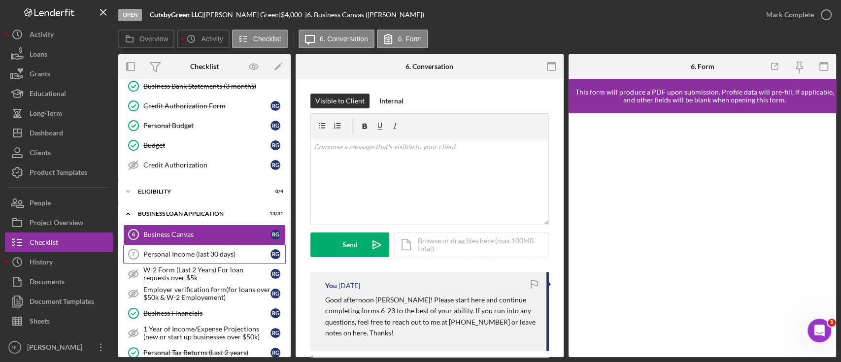
click at [189, 250] on div "Personal Income (last 30 days)" at bounding box center [206, 254] width 127 height 8
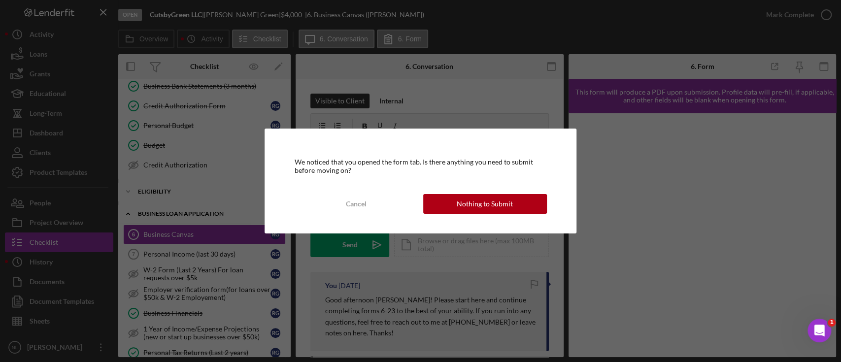
click at [167, 235] on div "We noticed that you opened the form tab. Is there anything you need to submit b…" at bounding box center [420, 181] width 841 height 362
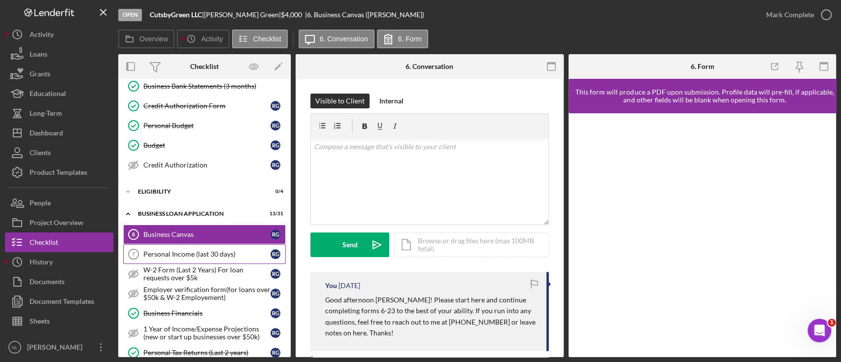
click at [199, 244] on link "Personal Income (last 30 days) 7 Personal Income (last 30 days) R G" at bounding box center [204, 254] width 163 height 20
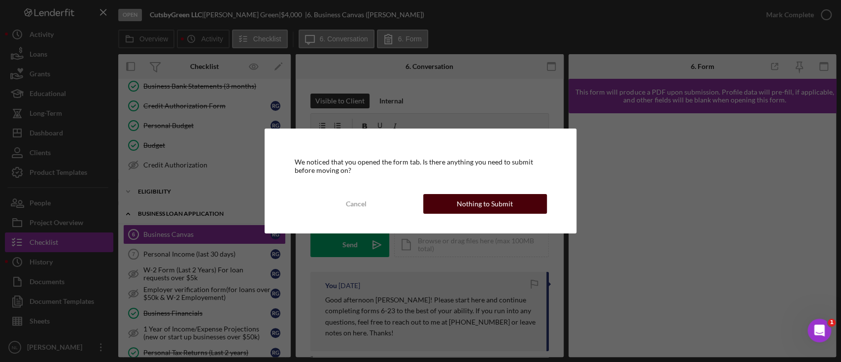
click at [433, 202] on button "Nothing to Submit" at bounding box center [485, 204] width 124 height 20
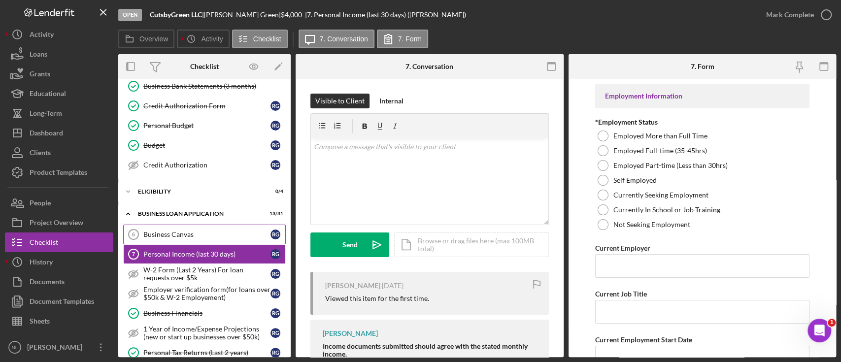
click at [181, 236] on div "Business Canvas" at bounding box center [206, 235] width 127 height 8
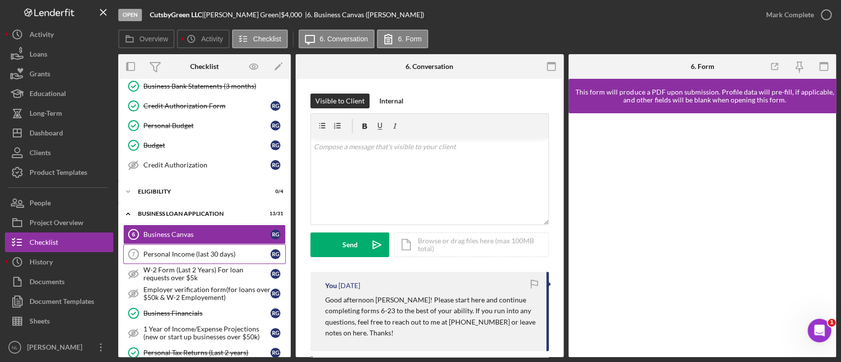
click at [177, 257] on link "Personal Income (last 30 days) 7 Personal Income (last 30 days) R G" at bounding box center [204, 254] width 163 height 20
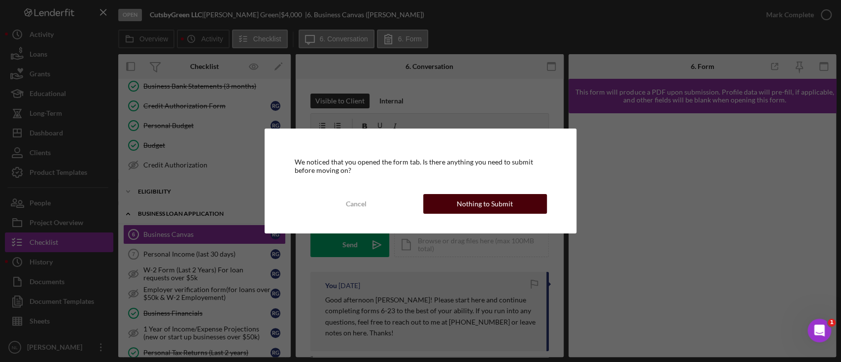
click at [454, 207] on button "Nothing to Submit" at bounding box center [485, 204] width 124 height 20
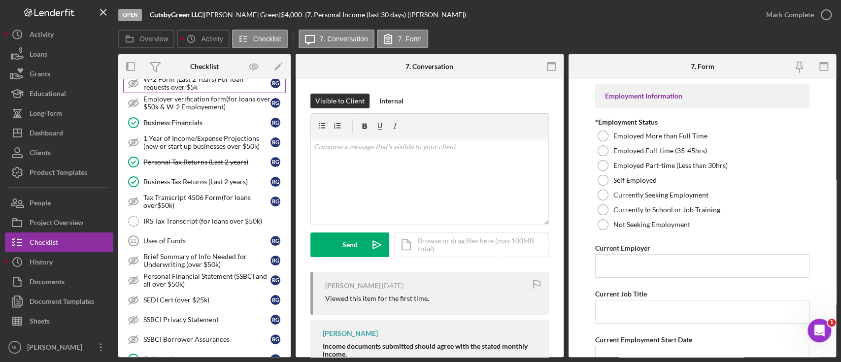
scroll to position [355, 0]
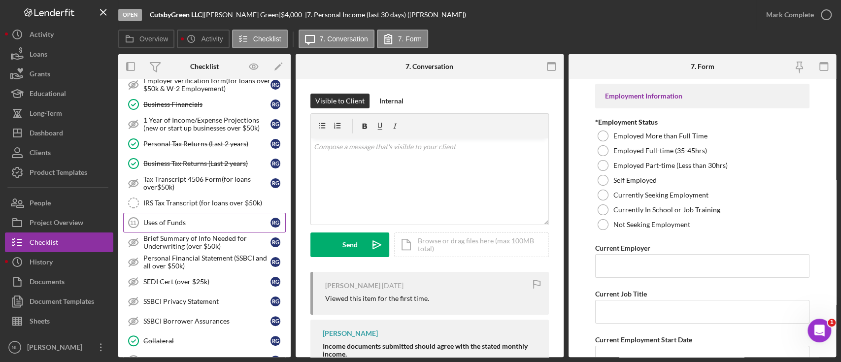
click at [156, 221] on div "Uses of Funds" at bounding box center [206, 223] width 127 height 8
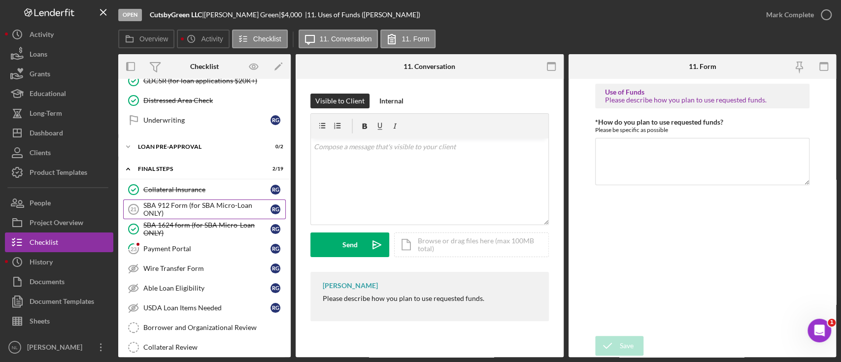
scroll to position [848, 0]
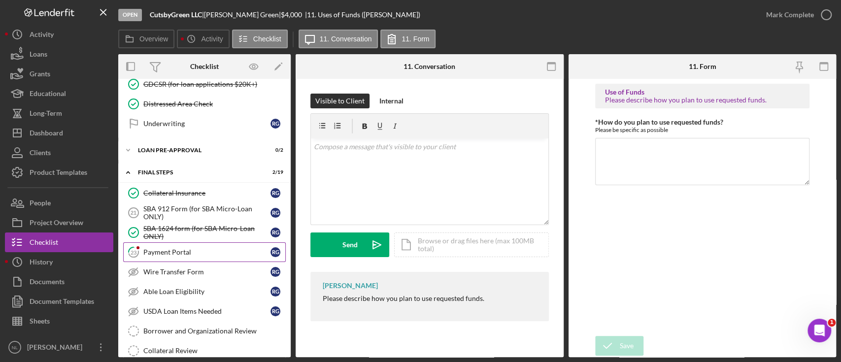
click at [185, 248] on div "Payment Portal" at bounding box center [206, 252] width 127 height 8
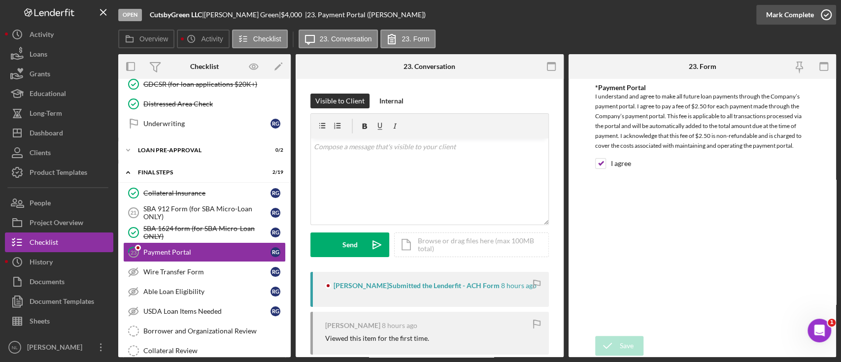
click at [788, 14] on button "Mark Complete" at bounding box center [796, 15] width 80 height 20
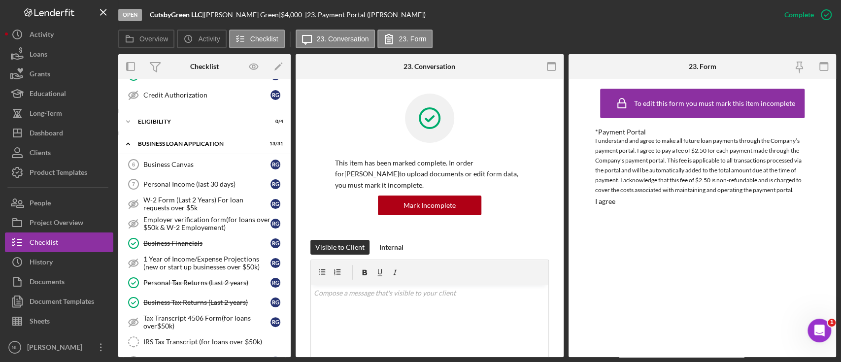
scroll to position [253, 0]
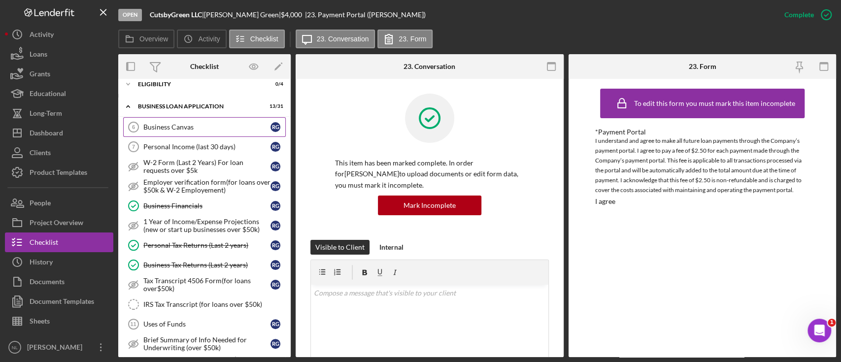
click at [178, 128] on div "Business Canvas" at bounding box center [206, 127] width 127 height 8
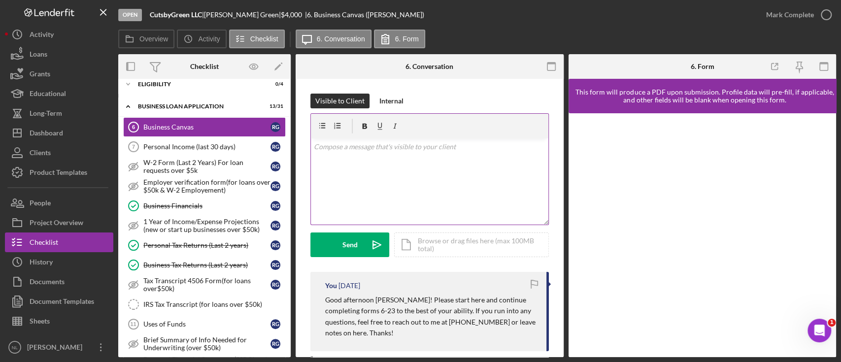
click at [403, 200] on div "v Color teal Color pink Remove color Add row above Add row below Add column bef…" at bounding box center [429, 181] width 237 height 86
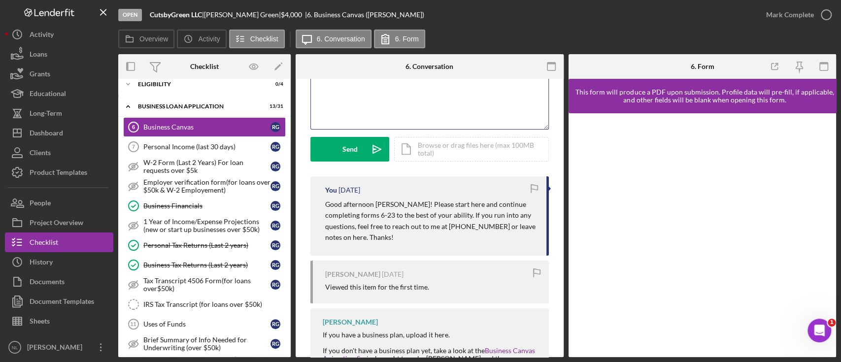
scroll to position [98, 0]
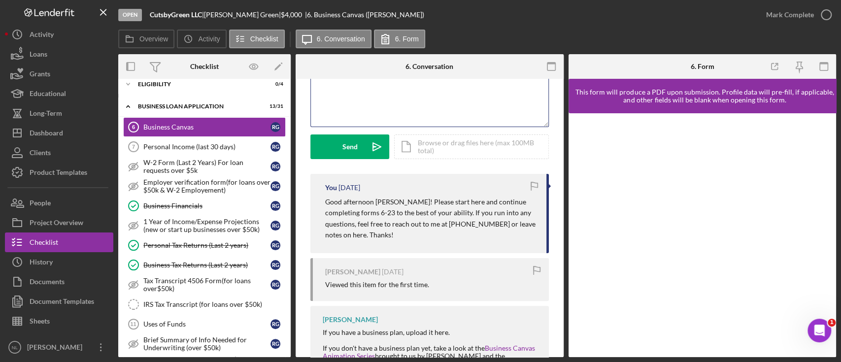
click at [360, 217] on p "Good afternoon [PERSON_NAME]! Please start here and continue completing forms 6…" at bounding box center [430, 219] width 211 height 44
click at [360, 217] on p "Good afternoon [PERSON_NAME]! Please start here and continue completing forms 6…" at bounding box center [430, 217] width 211 height 44
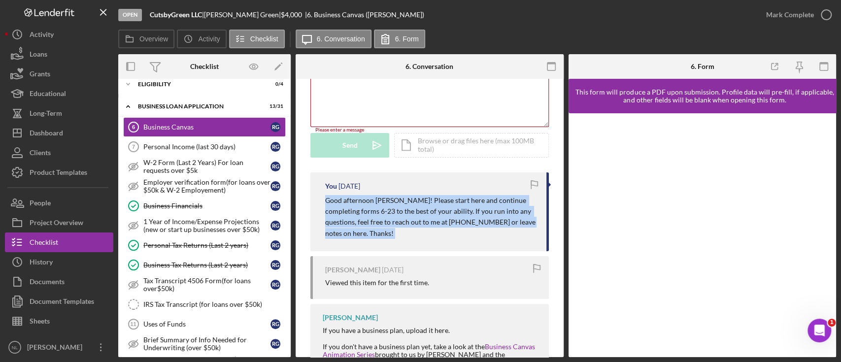
click at [360, 217] on p "Good afternoon [PERSON_NAME]! Please start here and continue completing forms 6…" at bounding box center [430, 217] width 211 height 44
copy div "Good afternoon [PERSON_NAME]! Please start here and continue completing forms 6…"
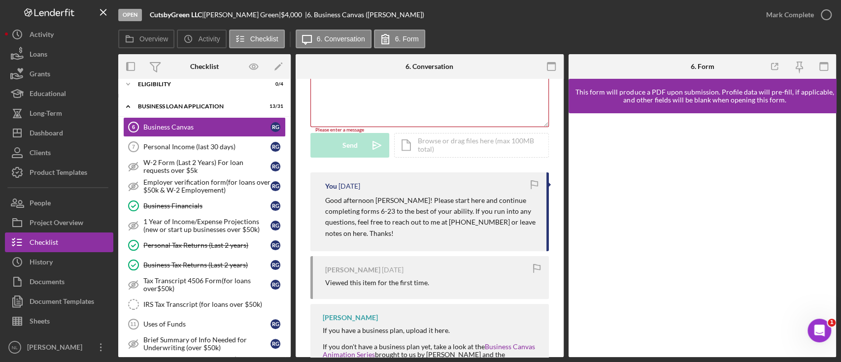
click at [354, 98] on div "v Color teal Color pink Remove color Add row above Add row below Add column bef…" at bounding box center [429, 83] width 237 height 86
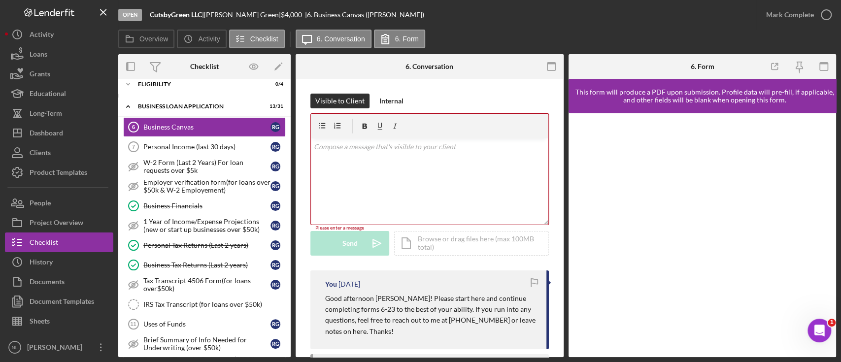
click at [335, 163] on div "v Color teal Color pink Remove color Add row above Add row below Add column bef…" at bounding box center [429, 181] width 237 height 86
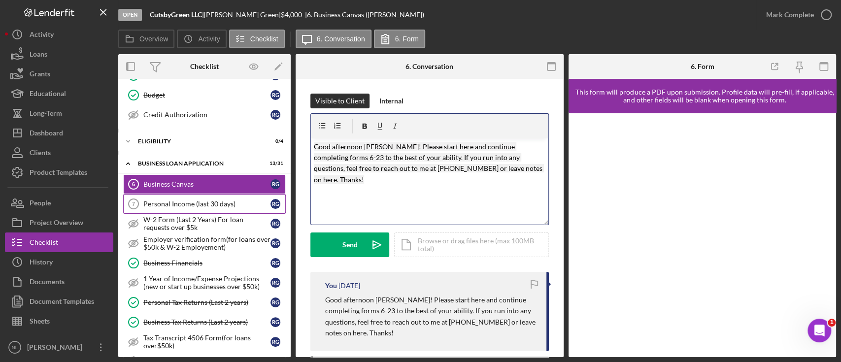
scroll to position [170, 0]
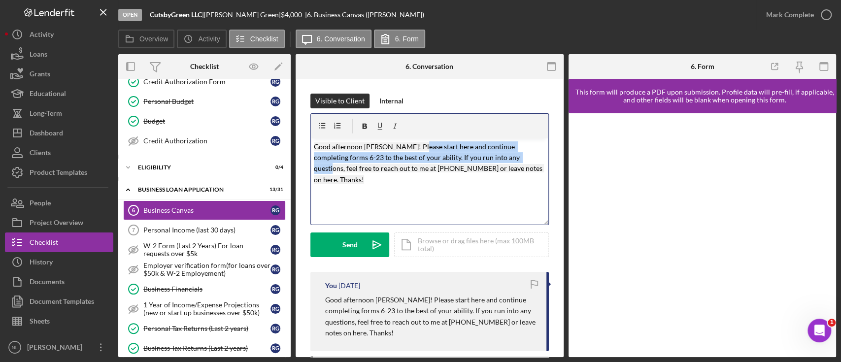
drag, startPoint x: 514, startPoint y: 163, endPoint x: 418, endPoint y: 152, distance: 96.7
click at [418, 152] on p "Good afternoon [PERSON_NAME]! Please start here and continue completing forms 6…" at bounding box center [430, 163] width 232 height 44
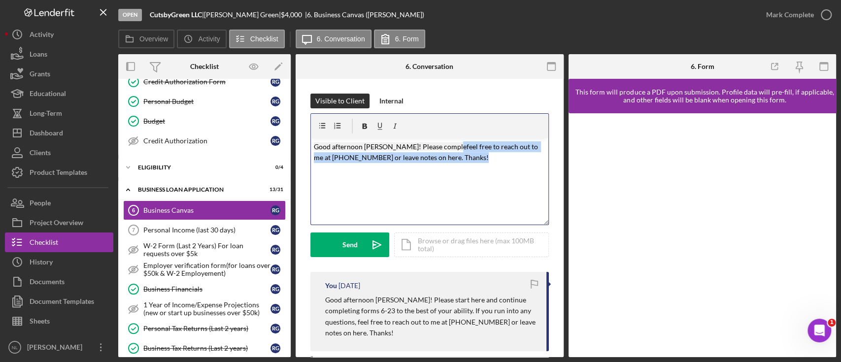
drag, startPoint x: 483, startPoint y: 172, endPoint x: 450, endPoint y: 150, distance: 39.8
click at [450, 150] on div "v Color teal Color pink Remove color Add row above Add row below Add column bef…" at bounding box center [429, 181] width 237 height 86
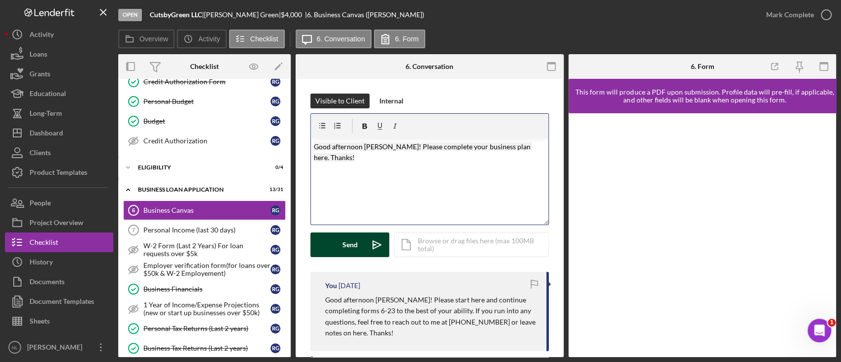
click at [353, 253] on div "Send" at bounding box center [349, 245] width 15 height 25
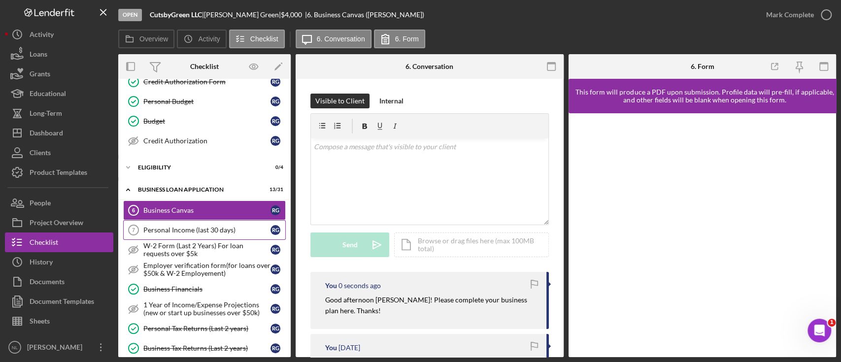
click at [233, 230] on div "Personal Income (last 30 days)" at bounding box center [206, 230] width 127 height 8
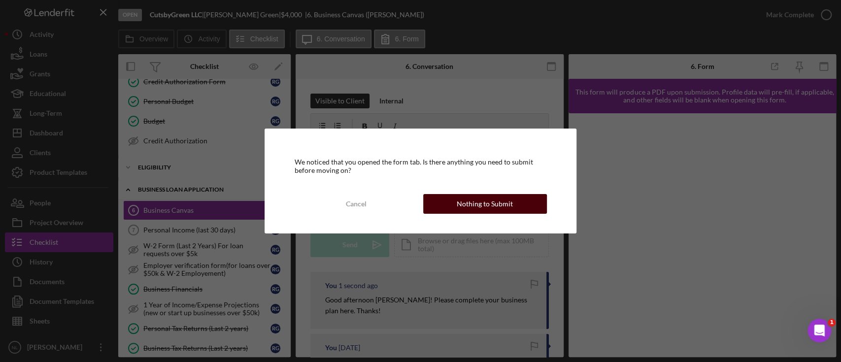
click at [483, 210] on div "Nothing to Submit" at bounding box center [485, 204] width 56 height 20
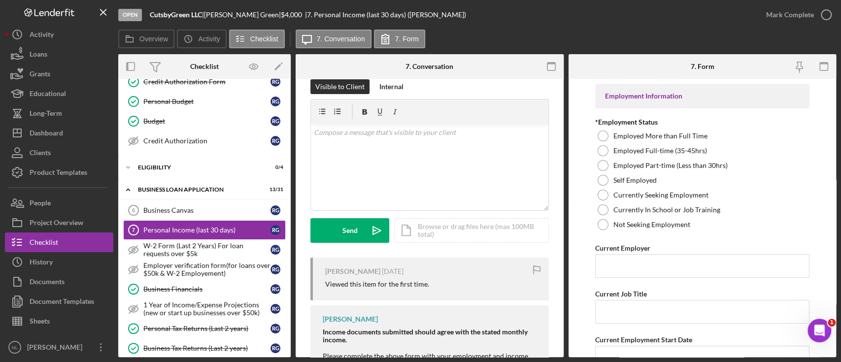
scroll to position [11, 0]
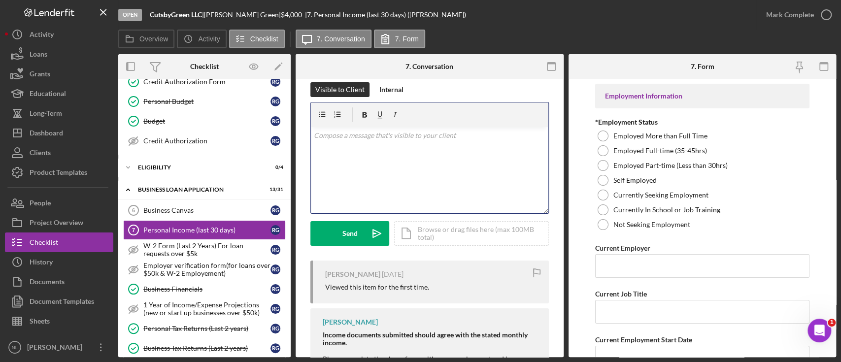
click at [357, 135] on p at bounding box center [430, 135] width 232 height 11
click at [357, 135] on p "Please complete this fo" at bounding box center [430, 135] width 232 height 11
click at [445, 133] on p "Please complerm herete this fo" at bounding box center [430, 135] width 232 height 11
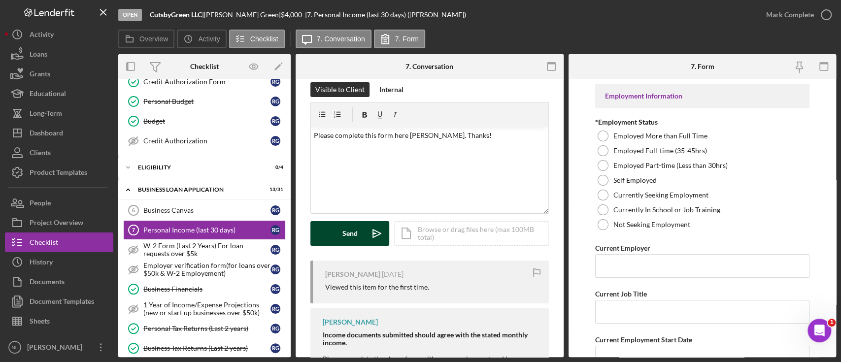
click at [362, 238] on button "Send Icon/icon-invite-send" at bounding box center [349, 233] width 79 height 25
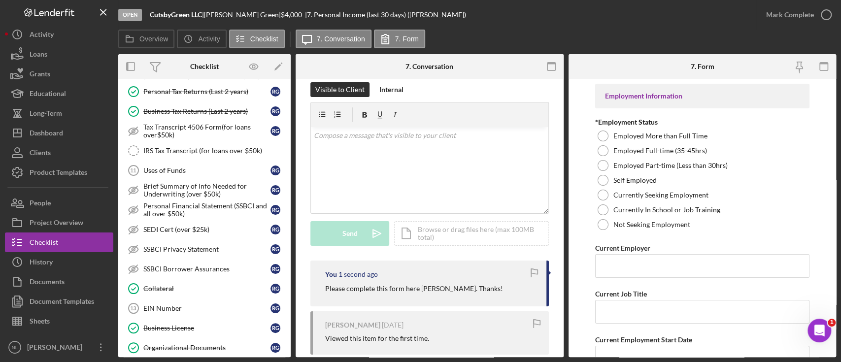
scroll to position [412, 0]
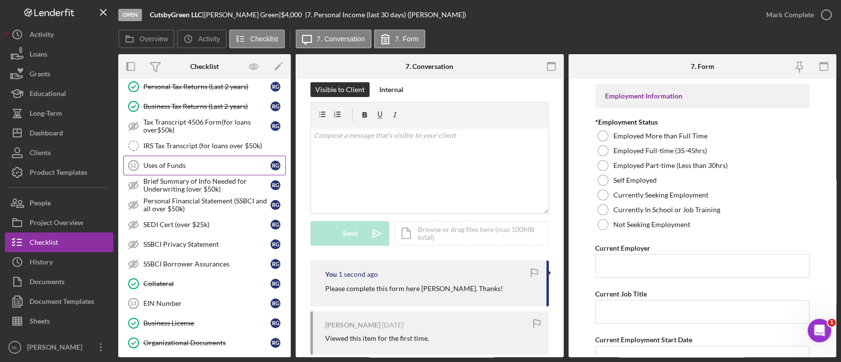
click at [160, 157] on link "Uses of Funds 11 Uses of Funds R G" at bounding box center [204, 166] width 163 height 20
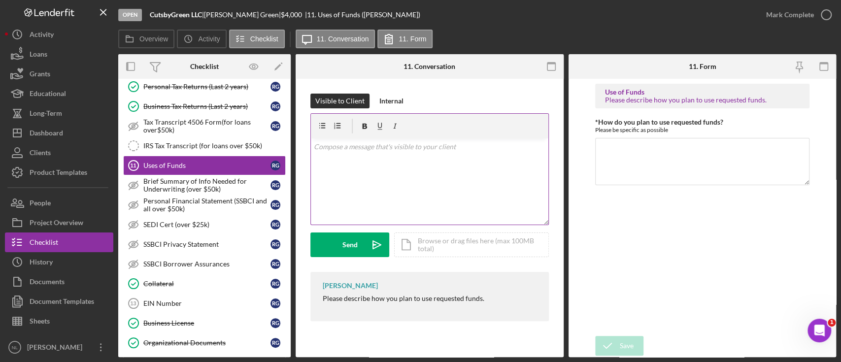
click at [414, 181] on div "v Color teal Color pink Remove color Add row above Add row below Add column bef…" at bounding box center [429, 181] width 237 height 86
click at [350, 252] on div "Send" at bounding box center [349, 245] width 15 height 25
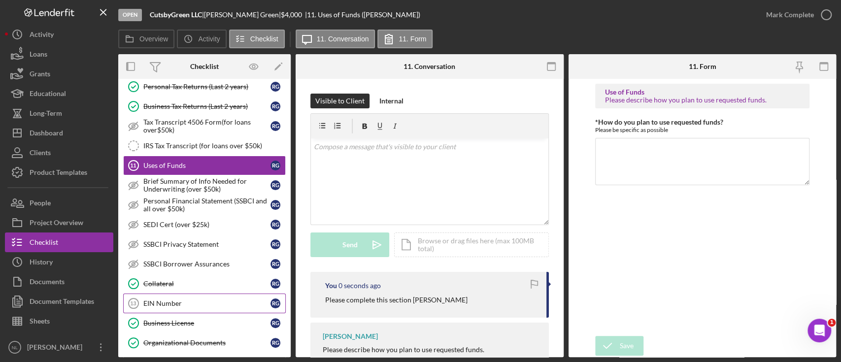
click at [229, 300] on div "EIN Number" at bounding box center [206, 304] width 127 height 8
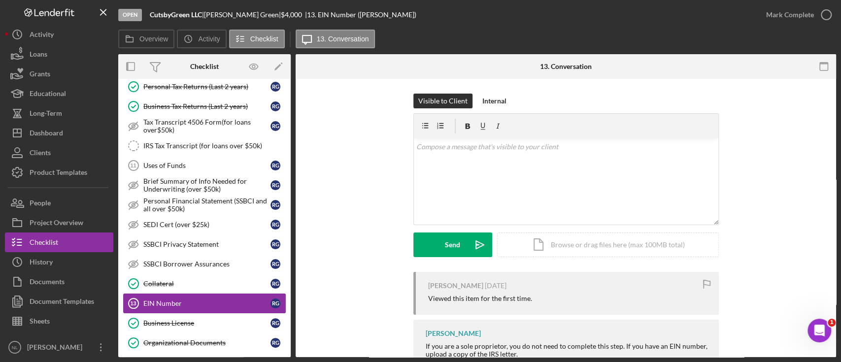
scroll to position [516, 0]
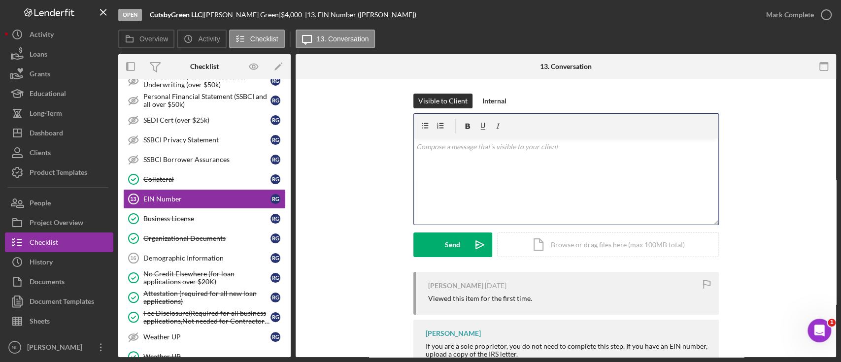
click at [498, 182] on div "v Color teal Color pink Remove color Add row above Add row below Add column bef…" at bounding box center [566, 181] width 304 height 86
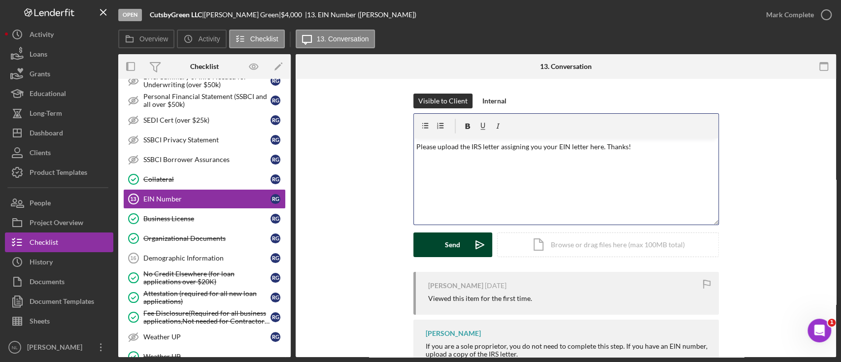
click at [469, 240] on icon "Icon/icon-invite-send" at bounding box center [479, 245] width 25 height 25
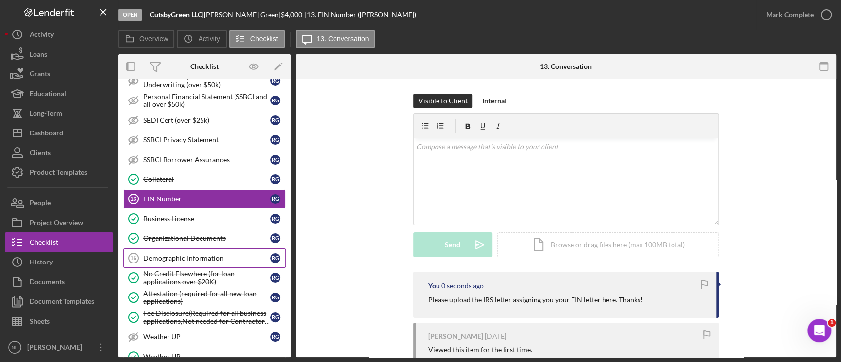
click at [231, 254] on div "Demographic Information" at bounding box center [206, 258] width 127 height 8
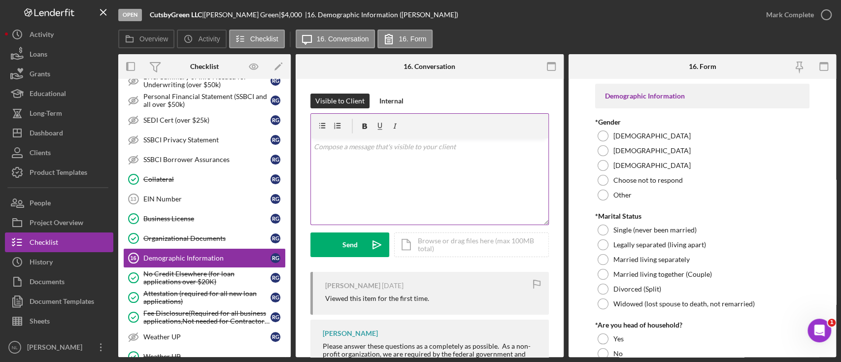
scroll to position [4, 0]
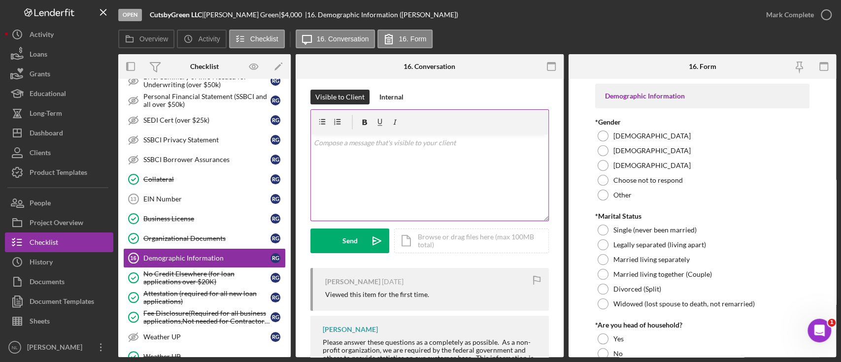
click at [441, 172] on div "v Color teal Color pink Remove color Add row above Add row below Add column bef…" at bounding box center [429, 177] width 237 height 86
click at [352, 241] on div "Send" at bounding box center [349, 241] width 15 height 25
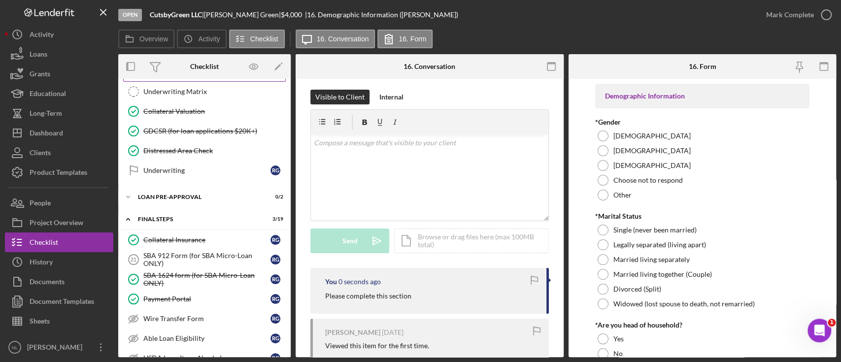
click at [191, 299] on link "Payment Portal Payment Portal R G" at bounding box center [204, 299] width 163 height 20
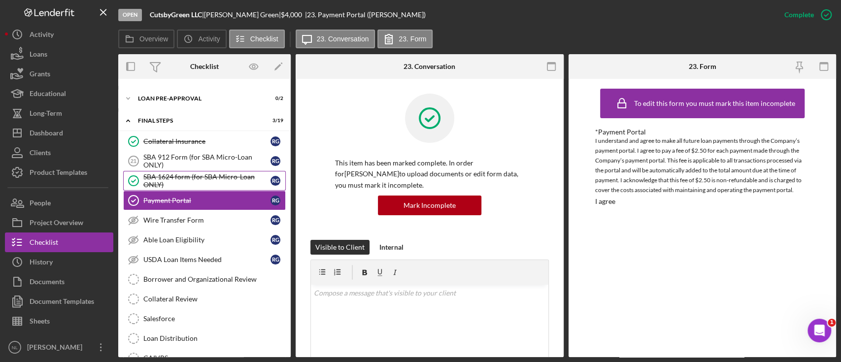
scroll to position [901, 0]
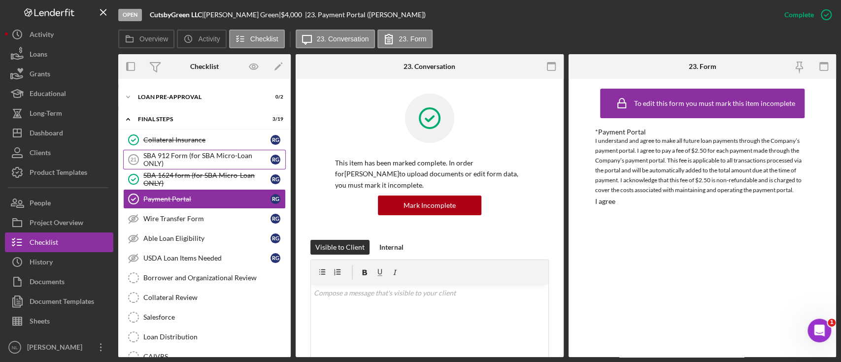
click at [158, 158] on div "SBA 912 Form (for SBA Micro-Loan ONLY)" at bounding box center [206, 160] width 127 height 16
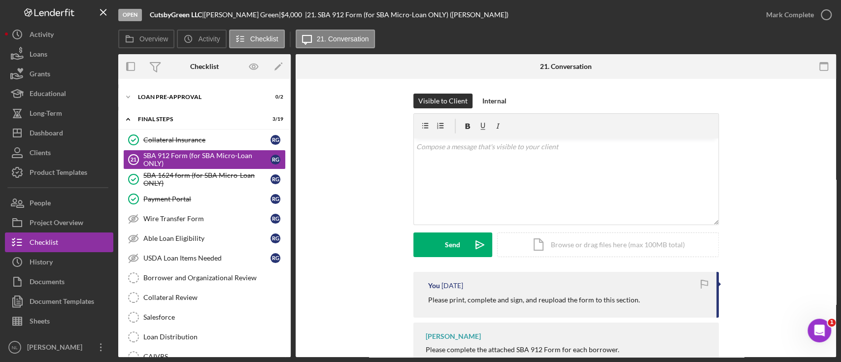
scroll to position [53, 0]
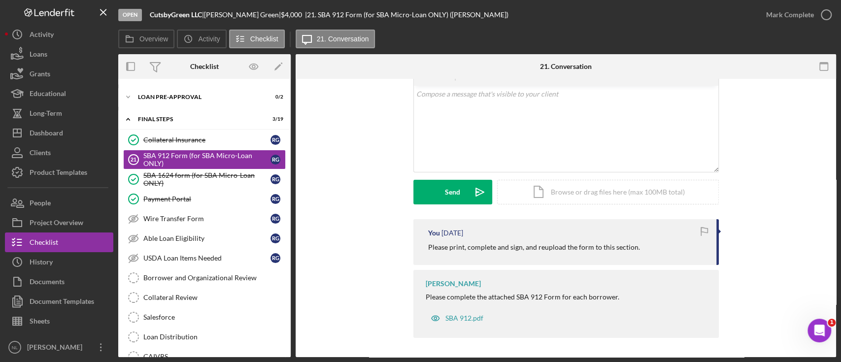
click at [487, 246] on p "Please print, complete and sign, and reupload the form to this section." at bounding box center [534, 247] width 212 height 11
copy div "Please print, complete and sign, and reupload the form to this section."
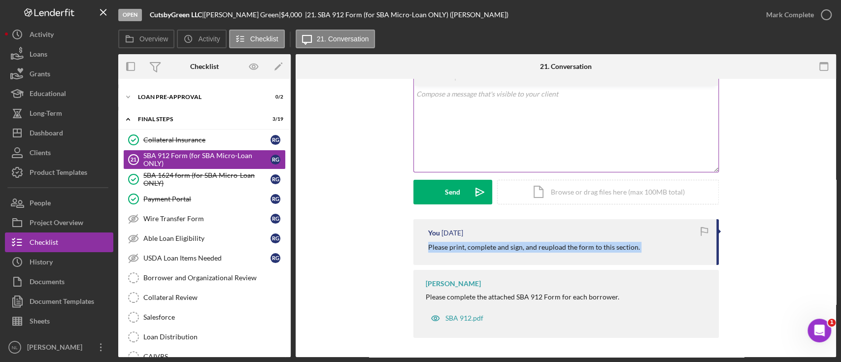
click at [471, 109] on div "v Color teal Color pink Remove color Add row above Add row below Add column bef…" at bounding box center [566, 129] width 304 height 86
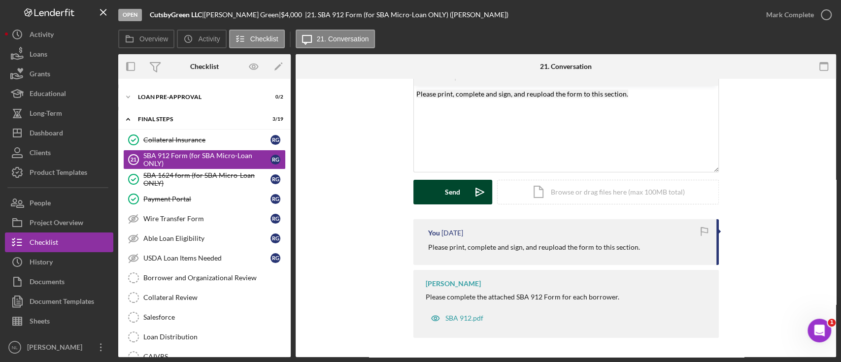
click at [472, 200] on icon "Icon/icon-invite-send" at bounding box center [479, 192] width 25 height 25
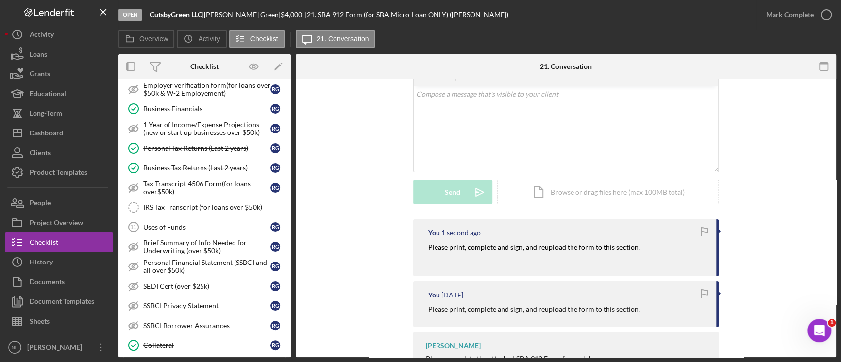
scroll to position [0, 0]
